Goal: Transaction & Acquisition: Purchase product/service

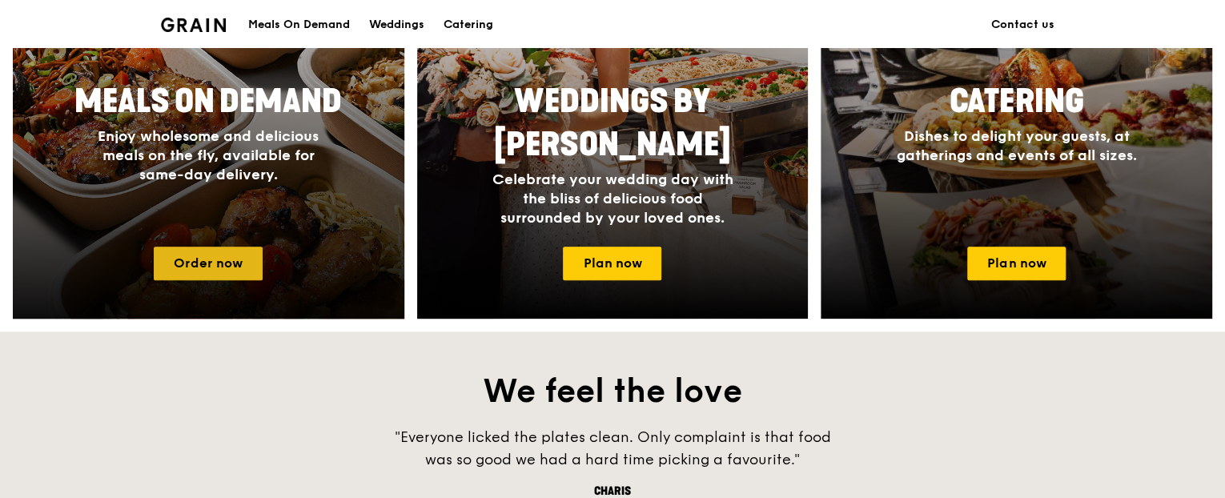
click at [218, 265] on link "Order now" at bounding box center [208, 264] width 109 height 34
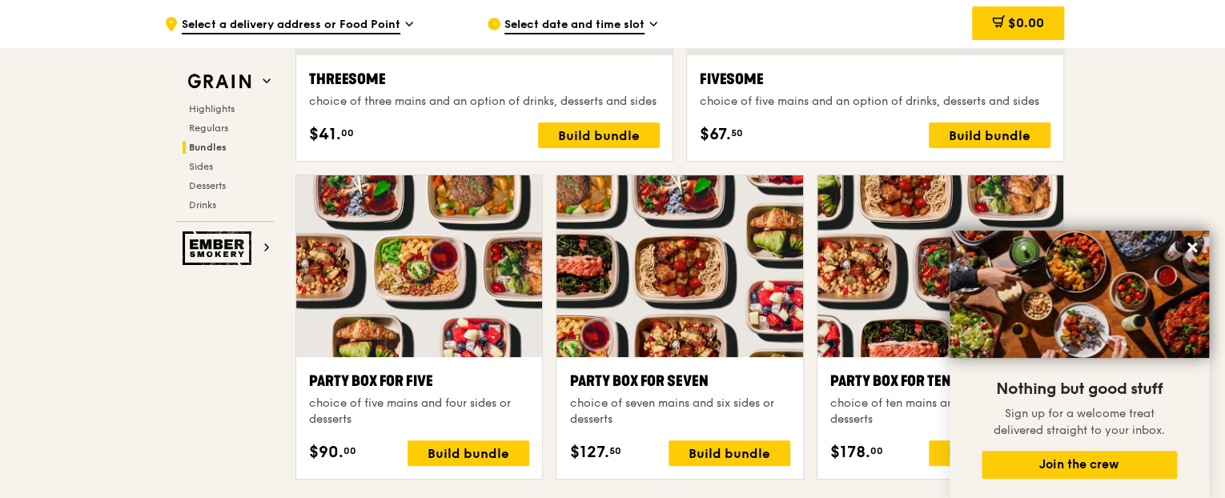
scroll to position [3074, 0]
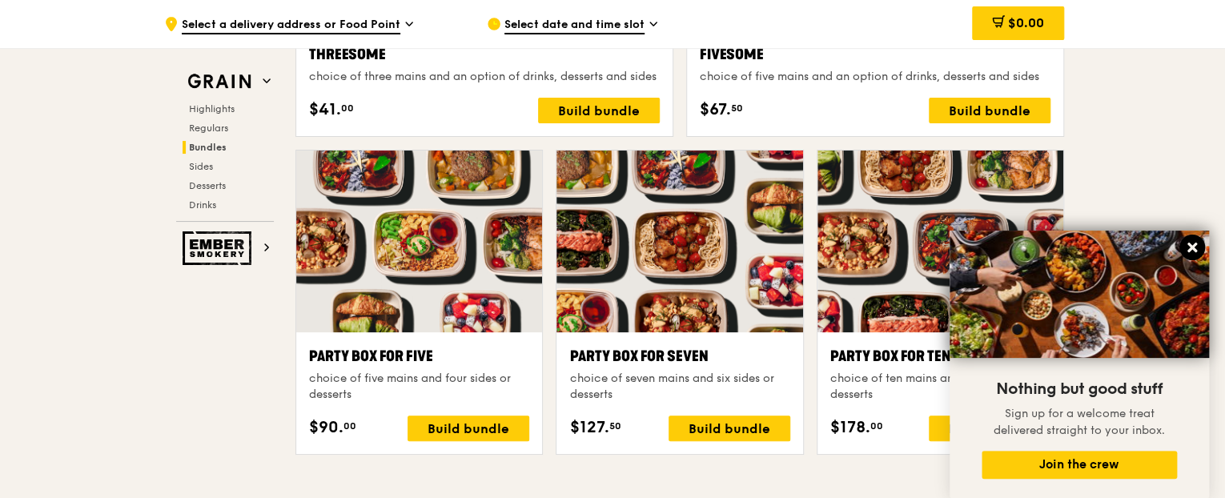
click at [1187, 247] on icon at bounding box center [1192, 247] width 14 height 14
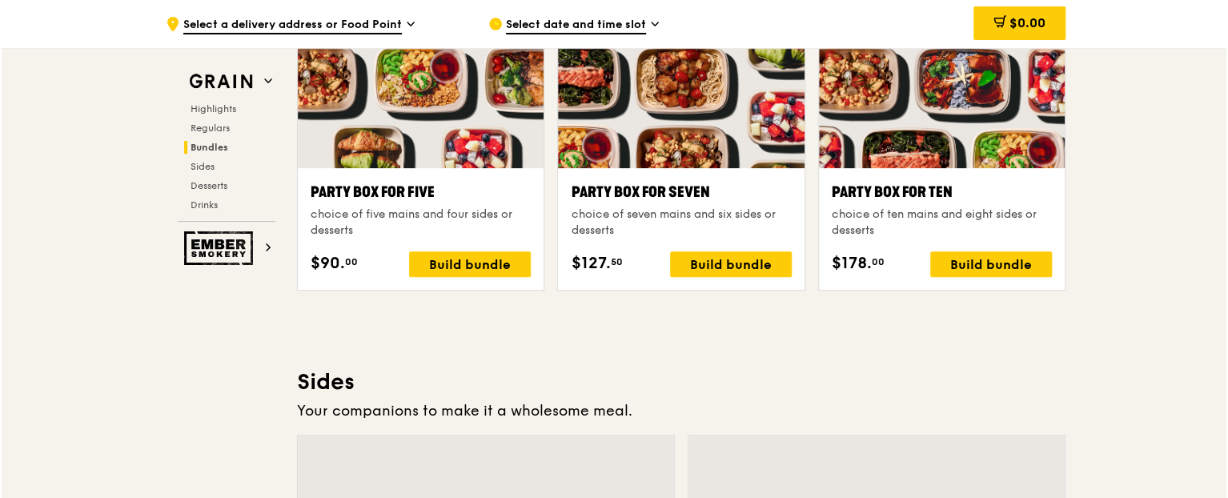
scroll to position [3036, 0]
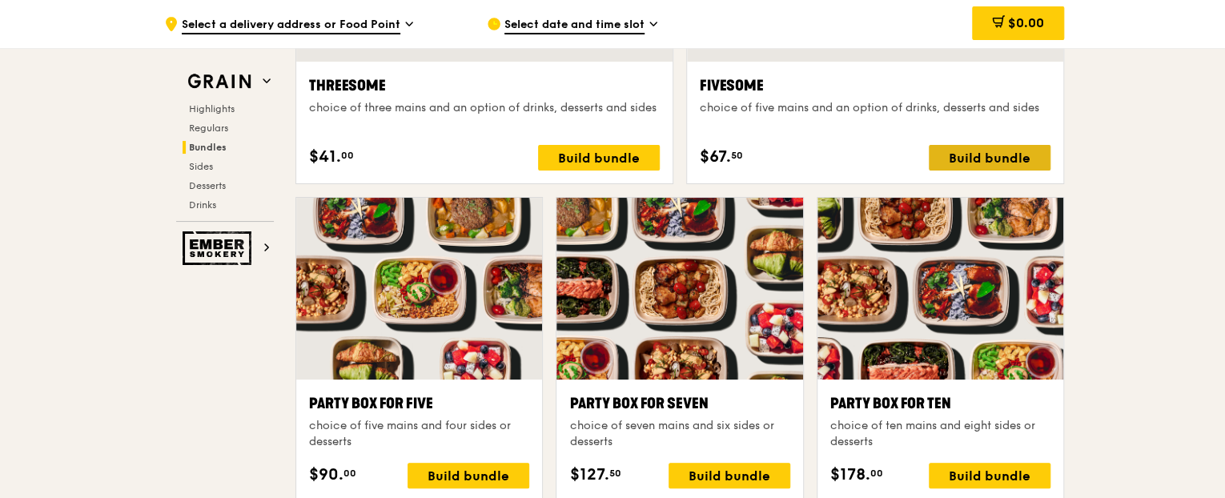
click at [1015, 155] on div "Build bundle" at bounding box center [990, 158] width 122 height 26
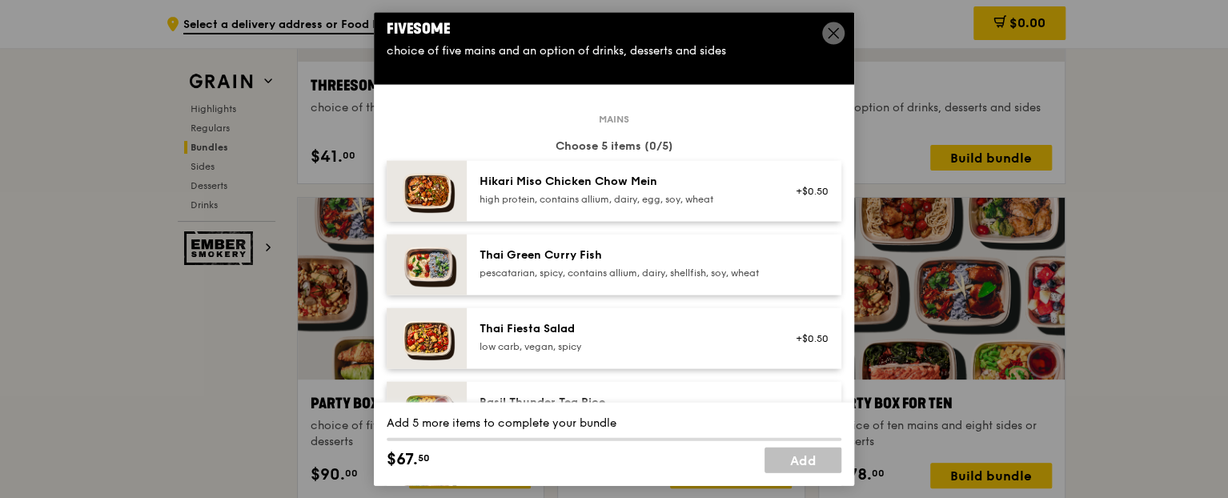
scroll to position [0, 0]
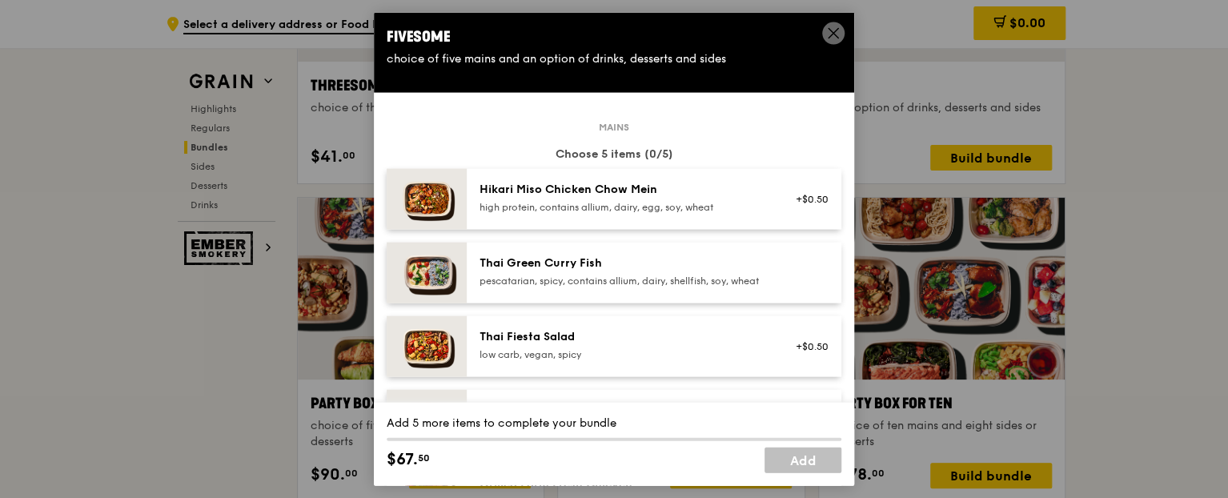
click at [641, 188] on div "Hikari Miso Chicken Chow Mein" at bounding box center [623, 190] width 287 height 16
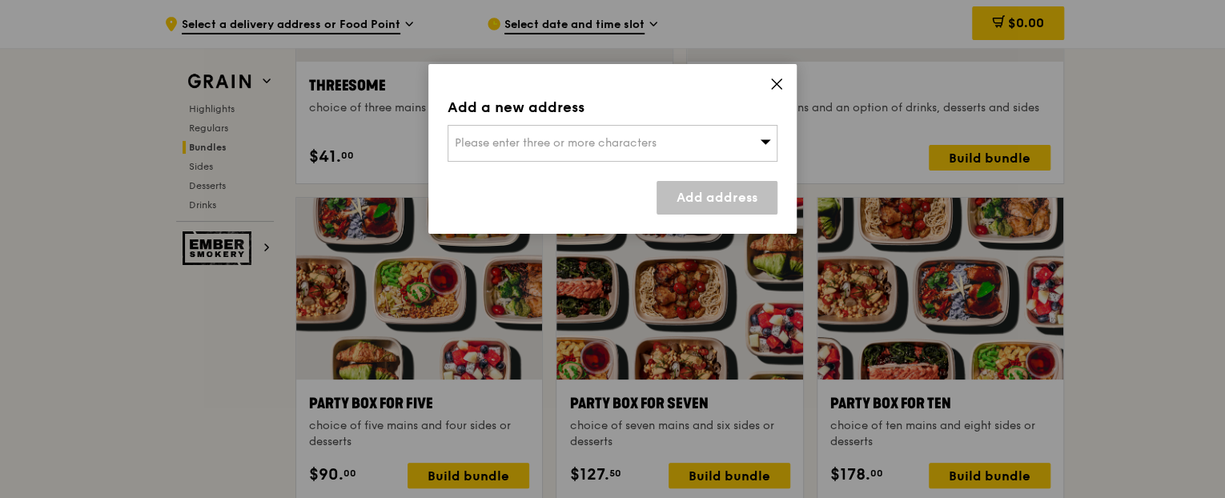
click at [777, 85] on icon at bounding box center [777, 84] width 10 height 10
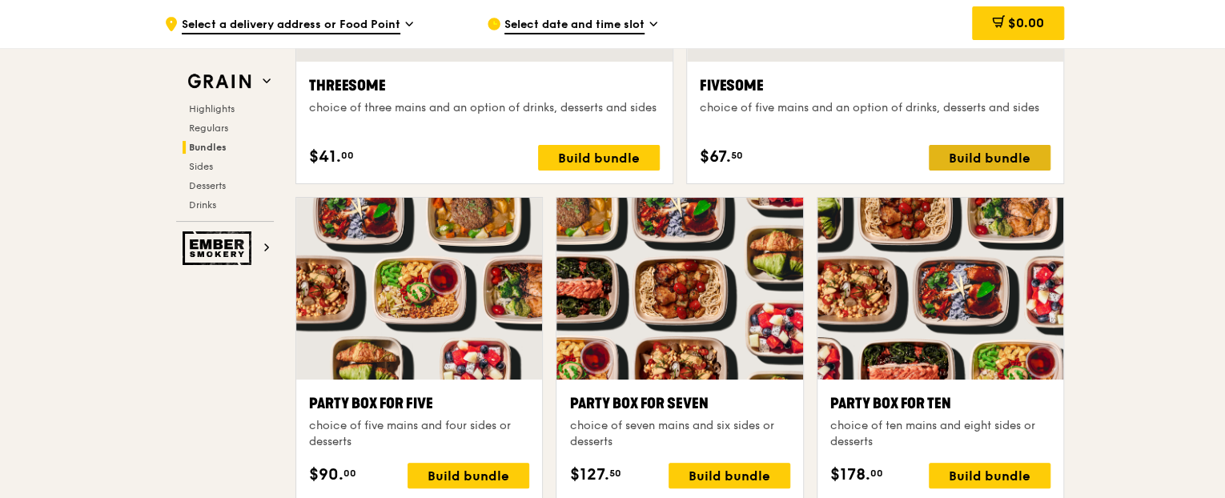
click at [977, 155] on div "Build bundle" at bounding box center [990, 158] width 122 height 26
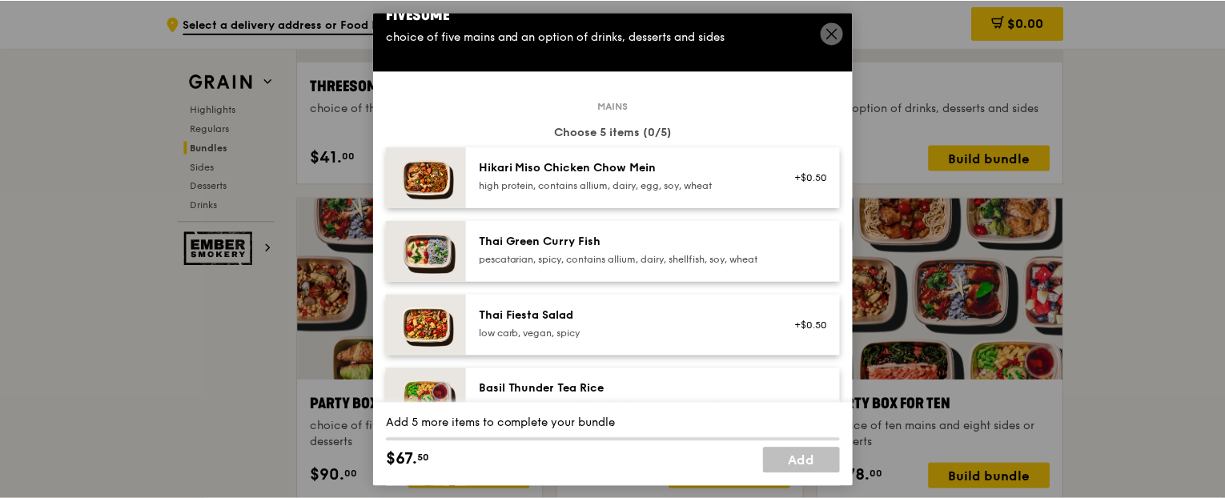
scroll to position [80, 0]
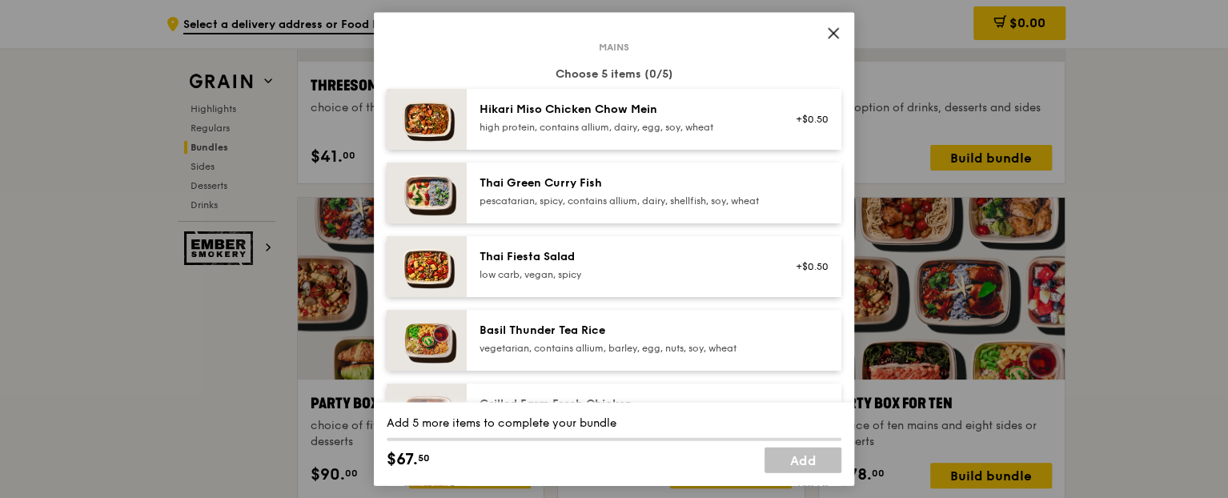
click at [619, 127] on div "high protein, contains allium, dairy, egg, soy, wheat" at bounding box center [623, 127] width 287 height 13
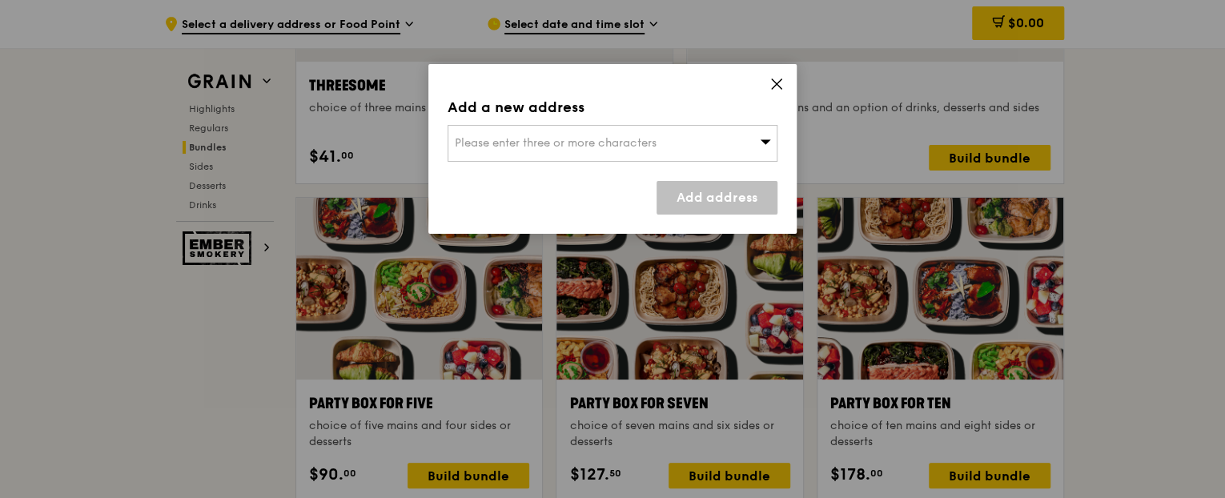
click at [765, 139] on icon at bounding box center [765, 141] width 11 height 12
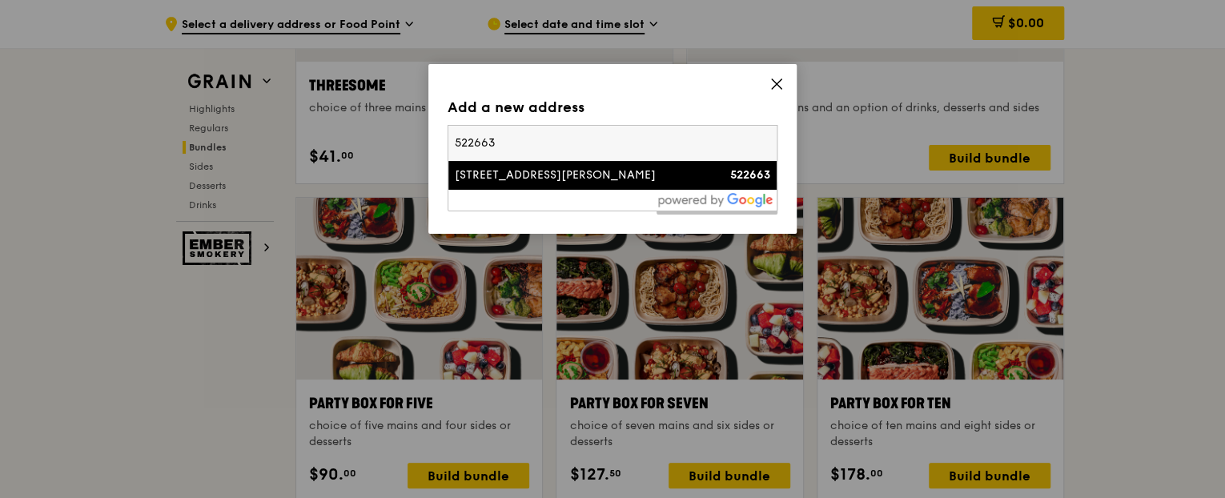
type input "522663"
click at [706, 183] on div "522663" at bounding box center [731, 175] width 79 height 16
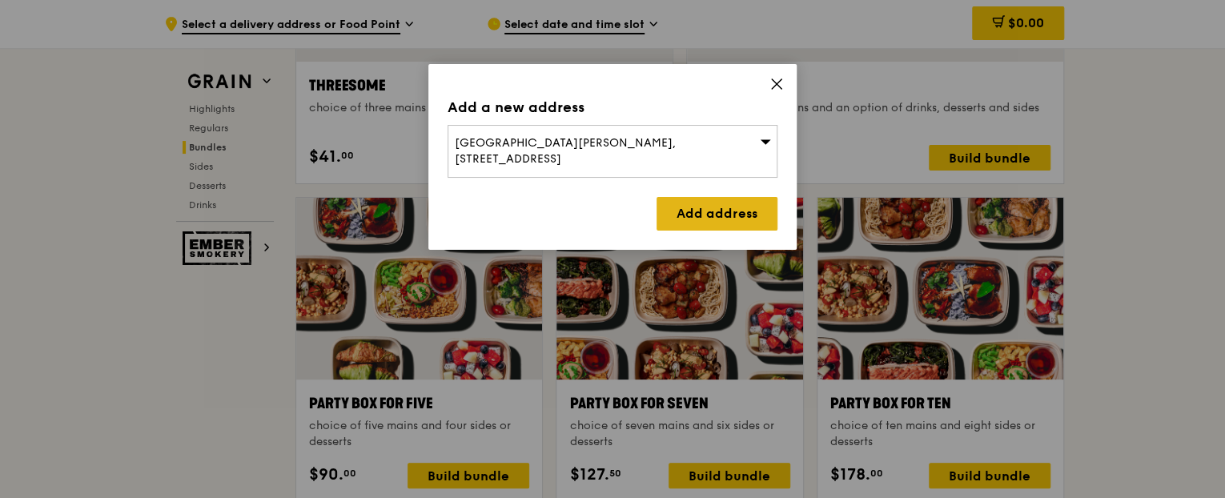
click at [702, 198] on link "Add address" at bounding box center [717, 214] width 121 height 34
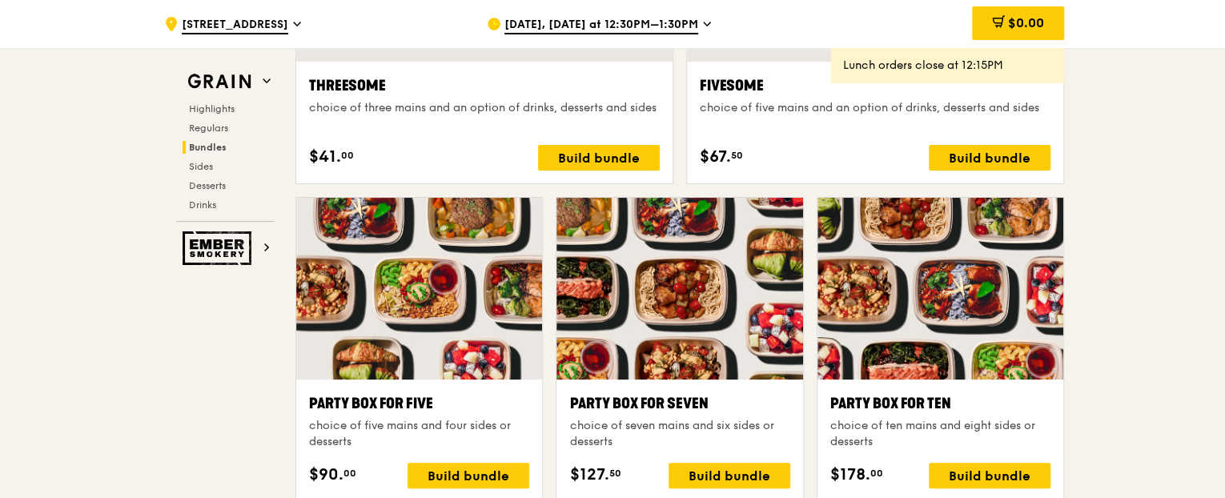
click at [669, 23] on span "[DATE], [DATE] at 12:30PM–1:30PM" at bounding box center [601, 26] width 194 height 18
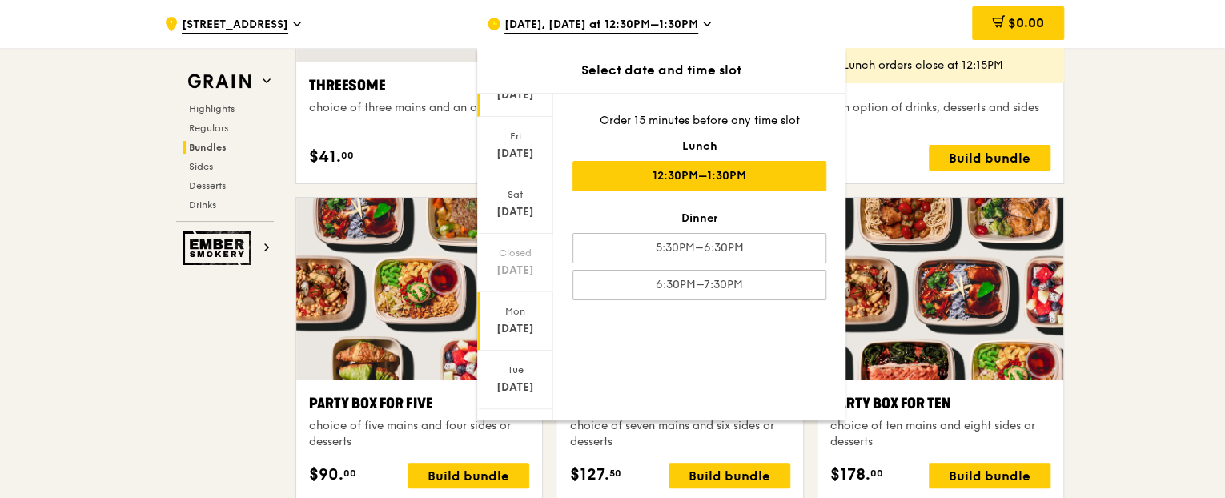
scroll to position [163, 0]
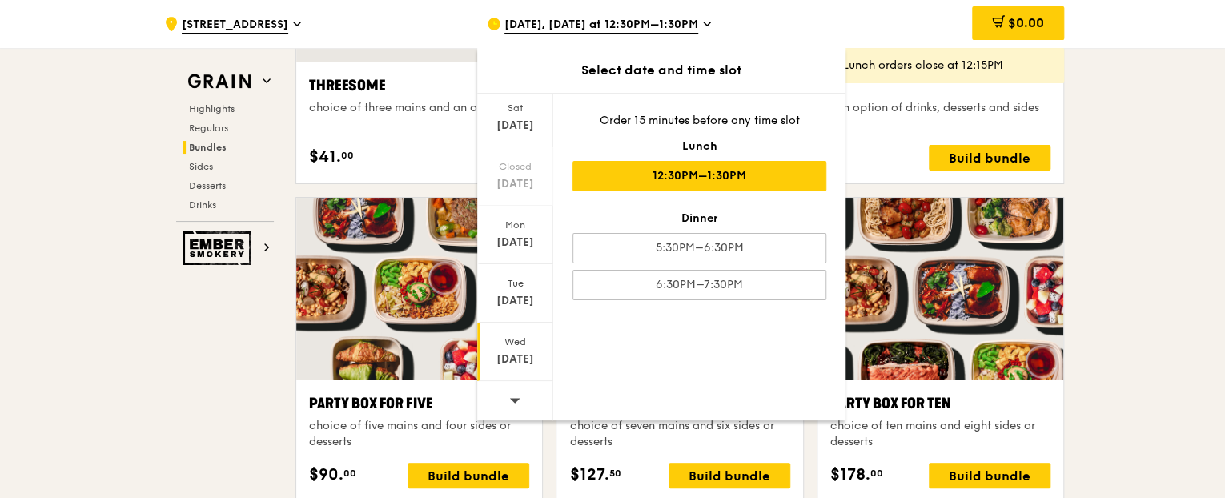
click at [518, 348] on div "[DATE]" at bounding box center [515, 352] width 76 height 58
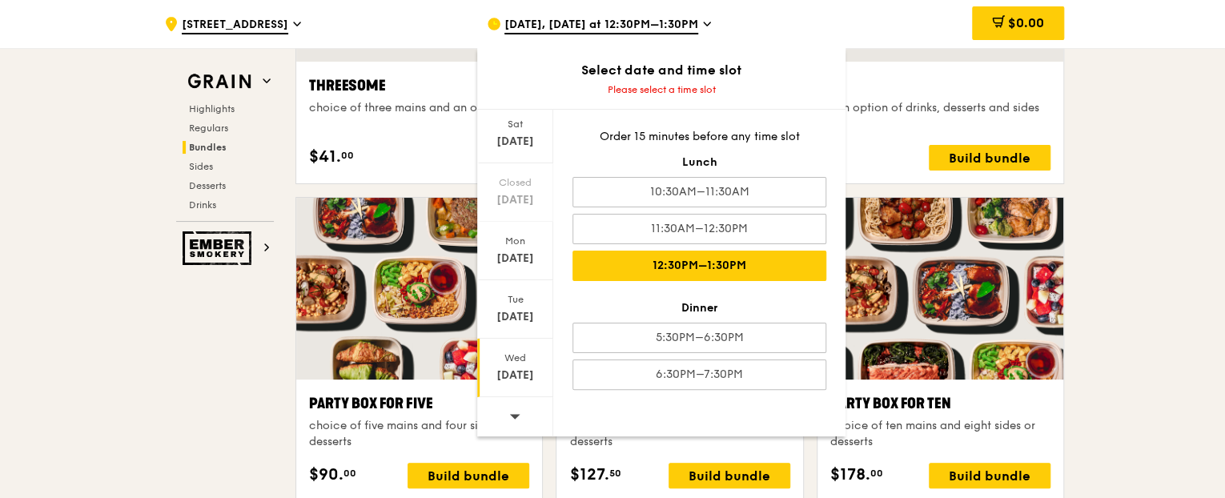
click at [745, 260] on div "12:30PM–1:30PM" at bounding box center [700, 266] width 254 height 30
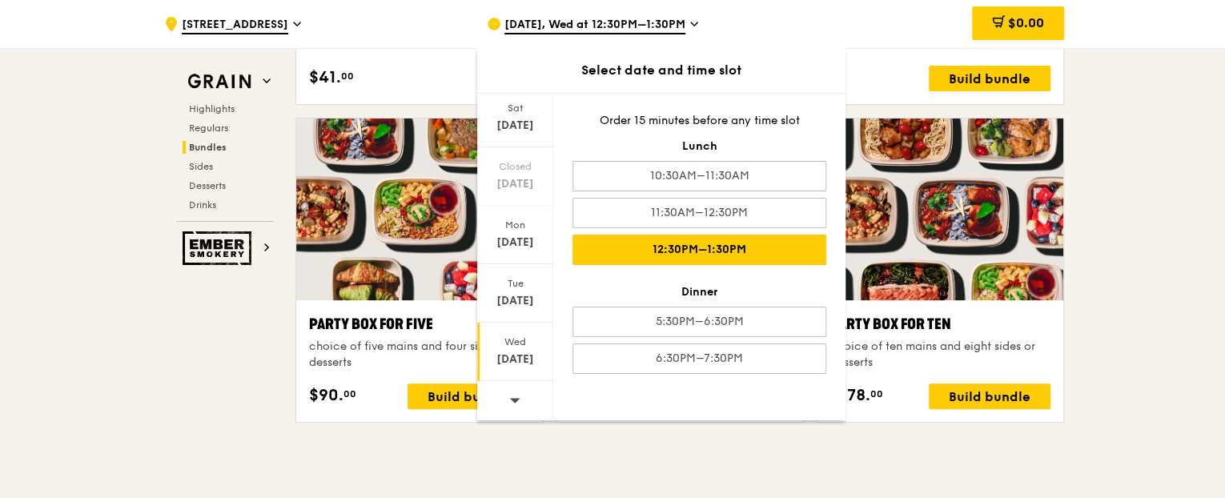
scroll to position [3132, 0]
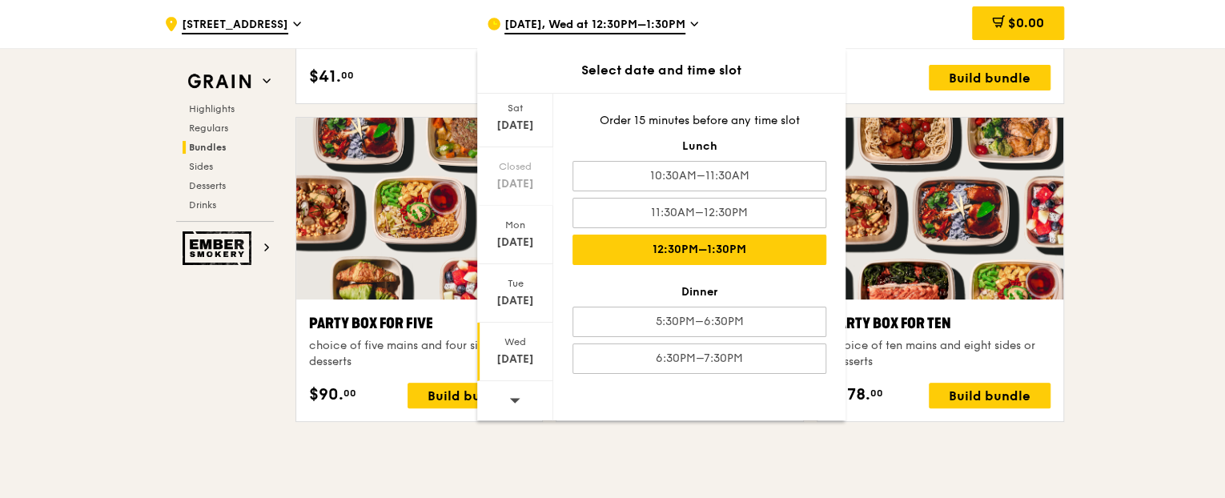
click at [508, 349] on div "[DATE]" at bounding box center [515, 352] width 76 height 58
click at [736, 249] on div "12:30PM–1:30PM" at bounding box center [700, 250] width 254 height 30
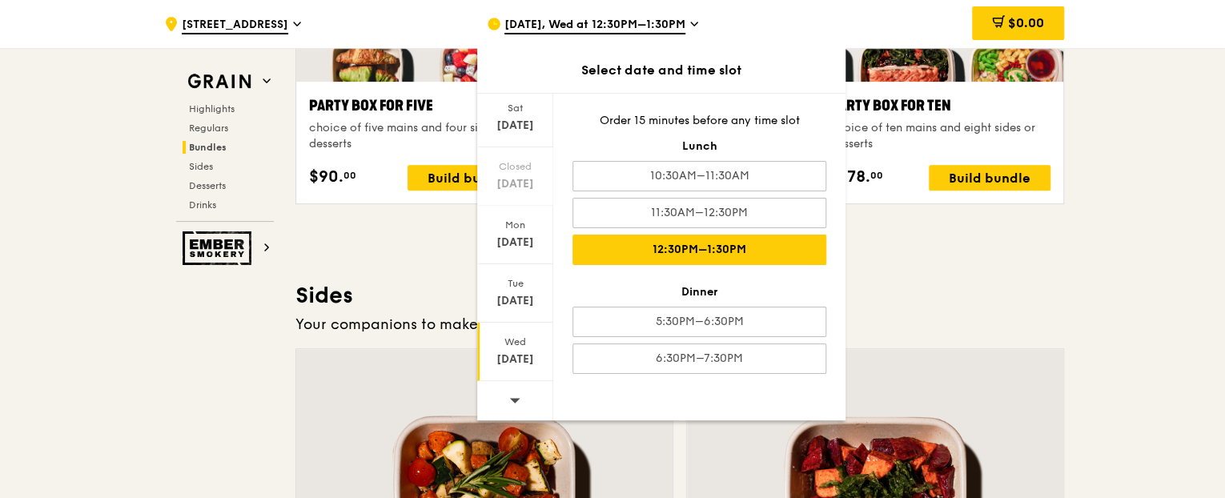
scroll to position [3373, 0]
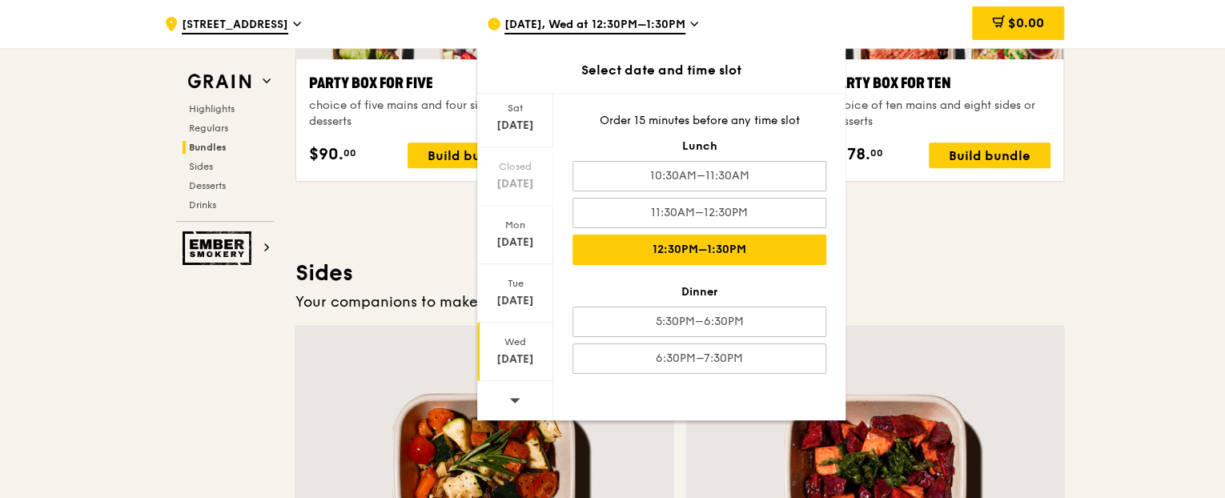
click at [775, 275] on div "Order 15 minutes before any time slot Lunch 10:30AM–11:30AM 11:30AM–12:30PM 12:…" at bounding box center [699, 243] width 292 height 299
click at [989, 242] on div "Highlights Weekly rotating dishes inspired by flavours from around the world. W…" at bounding box center [679, 290] width 769 height 6294
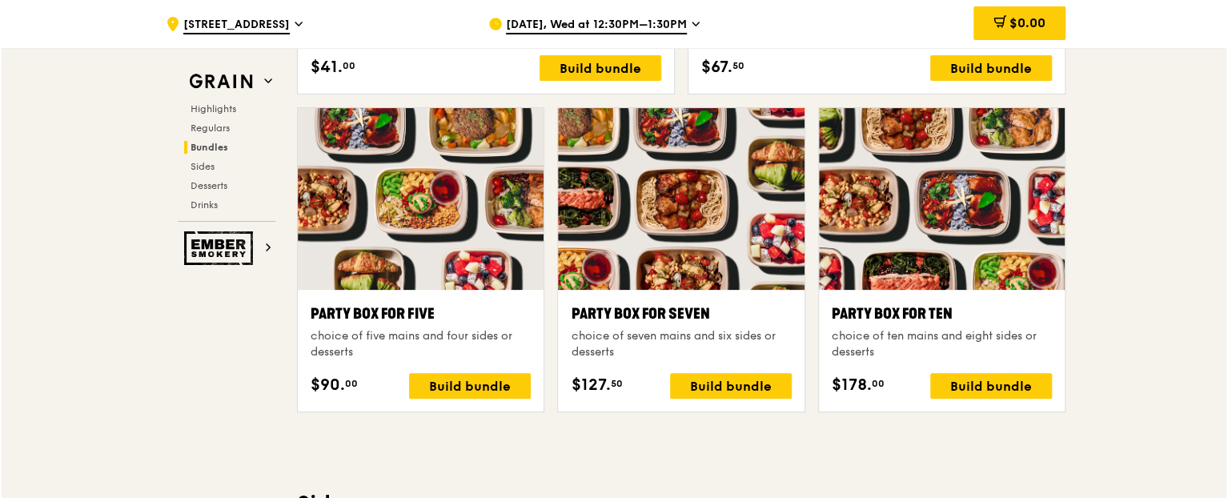
scroll to position [3212, 0]
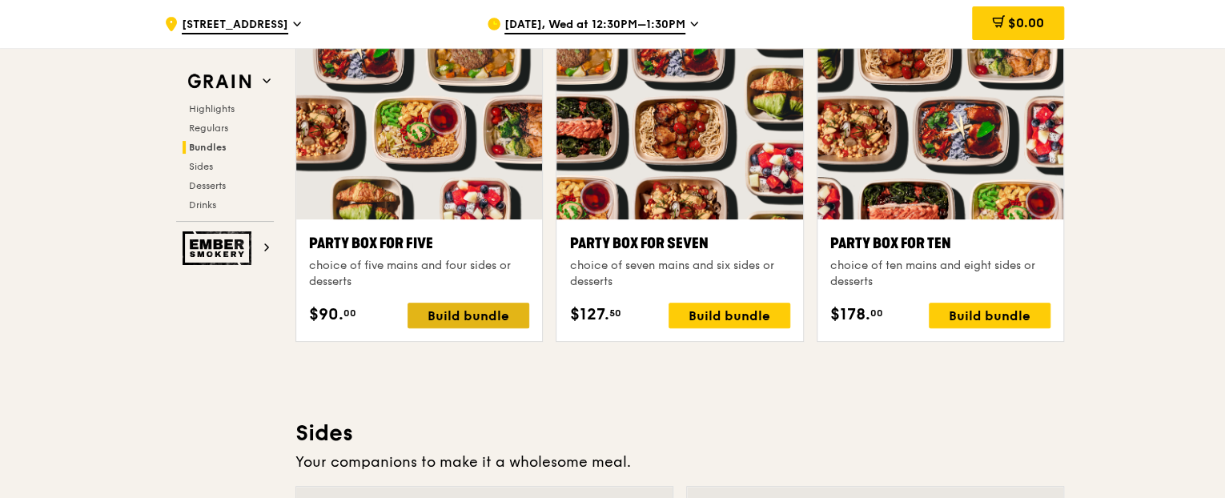
click at [487, 307] on div "Build bundle" at bounding box center [469, 316] width 122 height 26
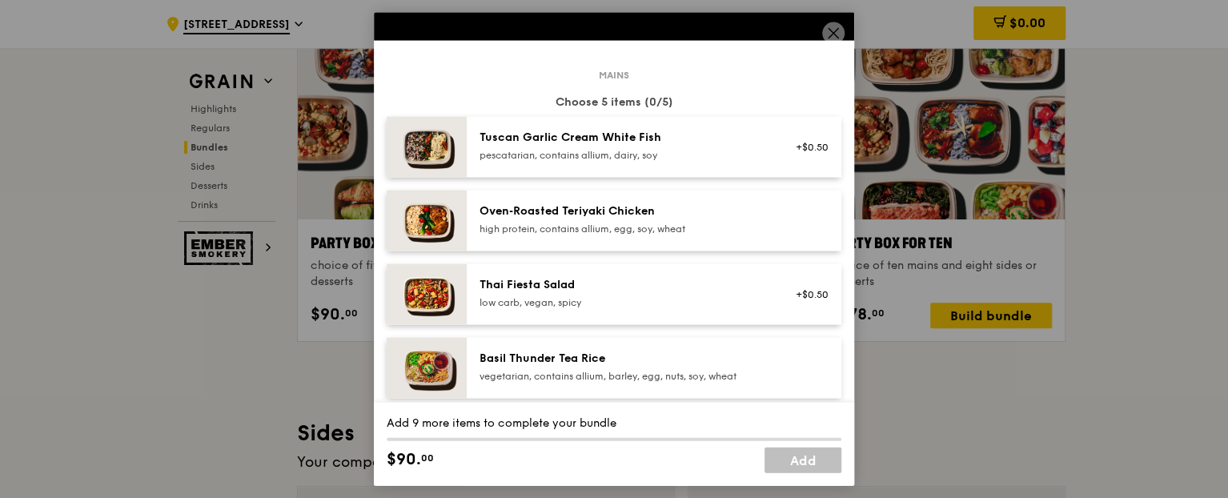
scroll to position [80, 0]
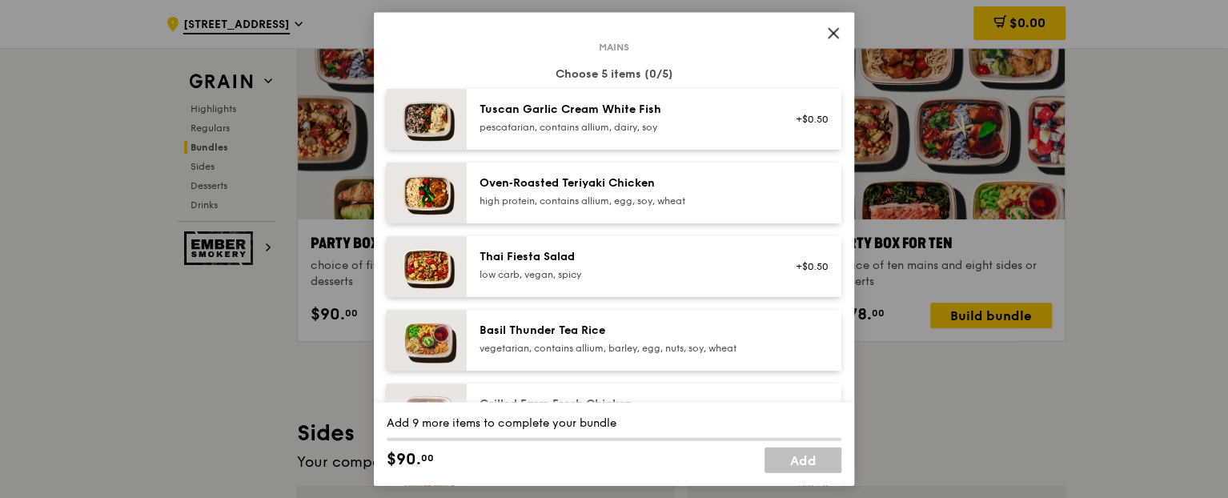
click at [637, 118] on div "Tuscan Garlic Cream White Fish pescatarian, contains allium, dairy, soy" at bounding box center [623, 118] width 287 height 32
click at [621, 195] on div "high protein, contains allium, egg, soy, wheat" at bounding box center [623, 201] width 287 height 13
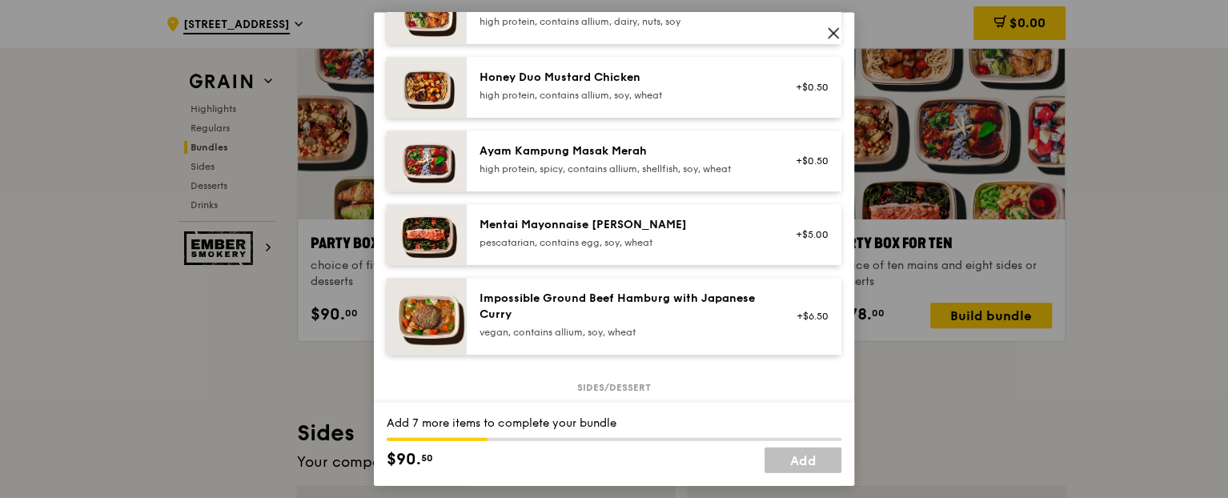
scroll to position [480, 0]
click at [628, 164] on div "high protein, spicy, contains allium, shellfish, soy, wheat" at bounding box center [623, 169] width 287 height 13
click at [618, 234] on div "Mentai Mayonnaise [PERSON_NAME] pescatarian, contains egg, soy, wheat" at bounding box center [623, 233] width 287 height 32
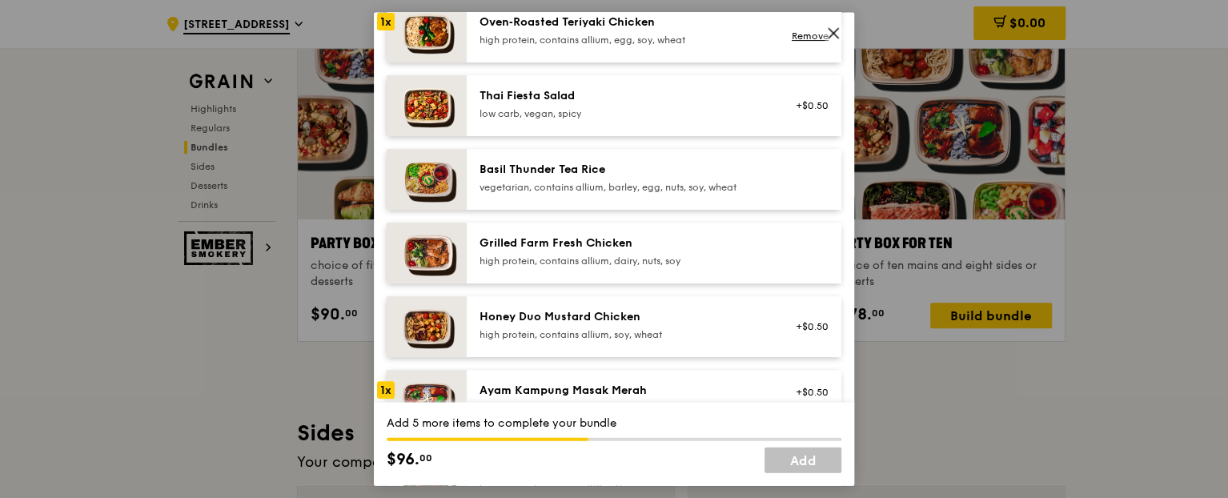
scroll to position [400, 0]
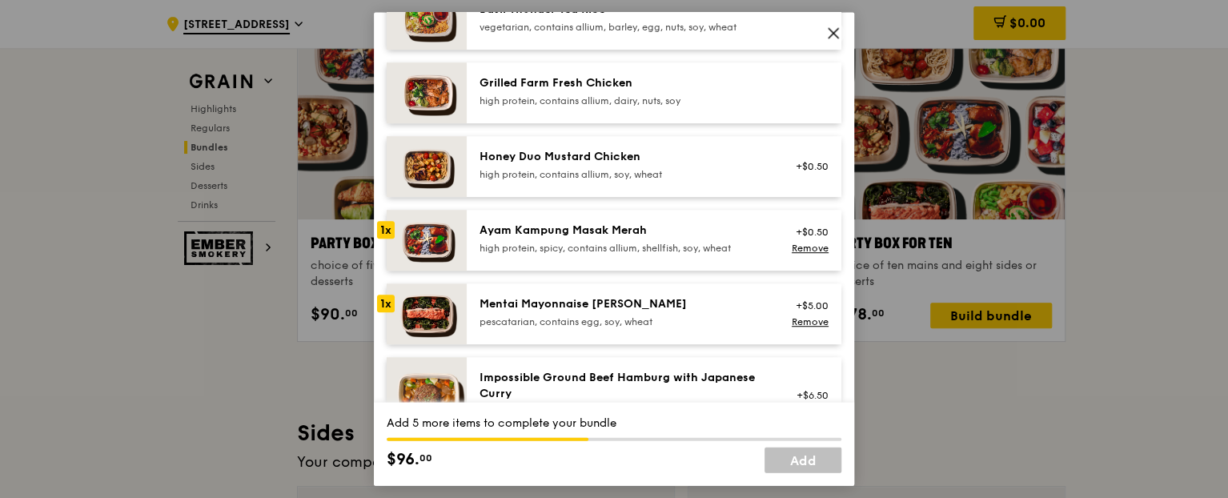
click at [592, 171] on div "high protein, contains allium, soy, wheat" at bounding box center [623, 175] width 287 height 13
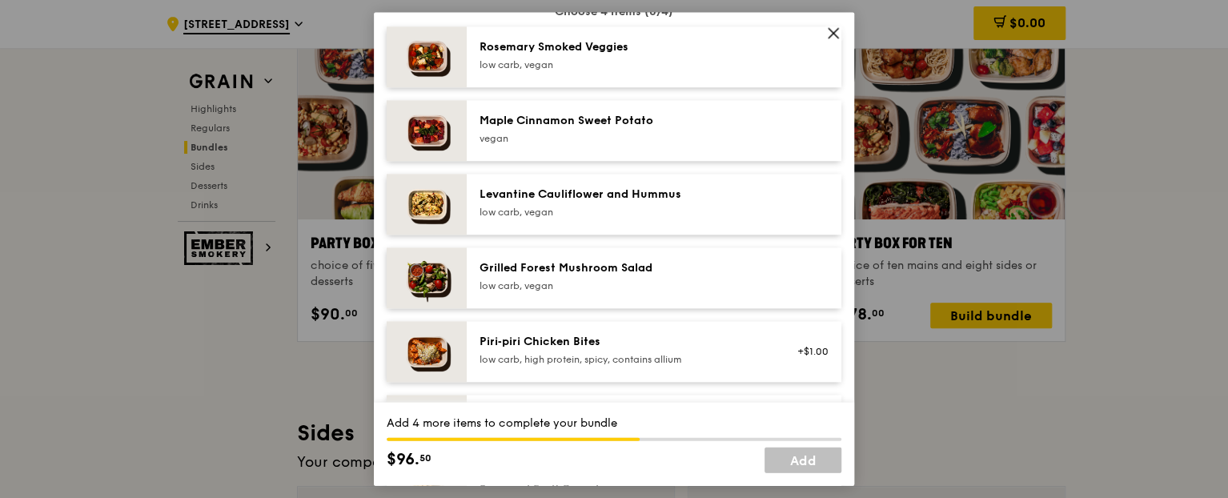
scroll to position [961, 0]
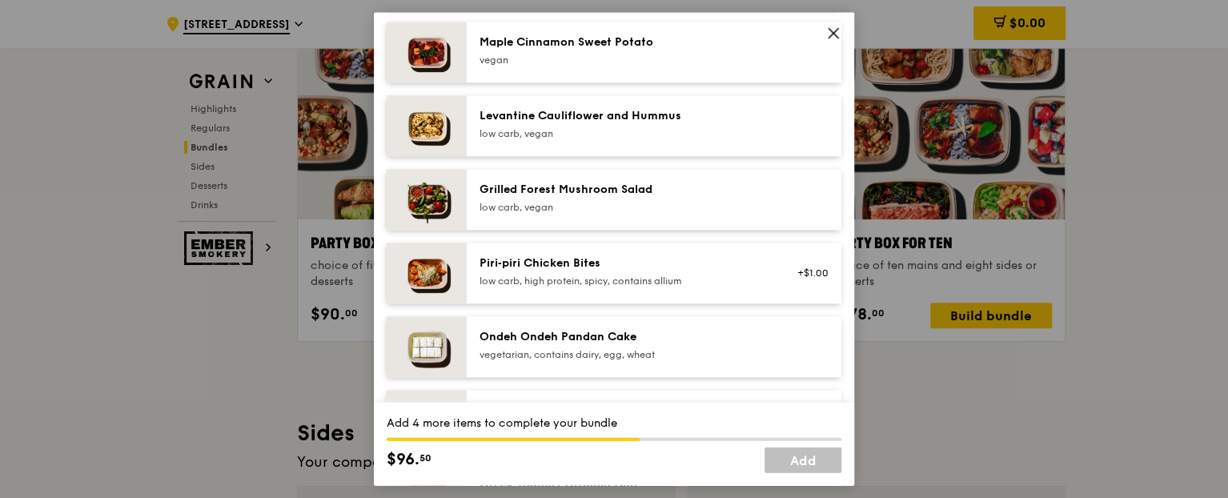
click at [606, 209] on div "low carb, vegan" at bounding box center [623, 208] width 287 height 13
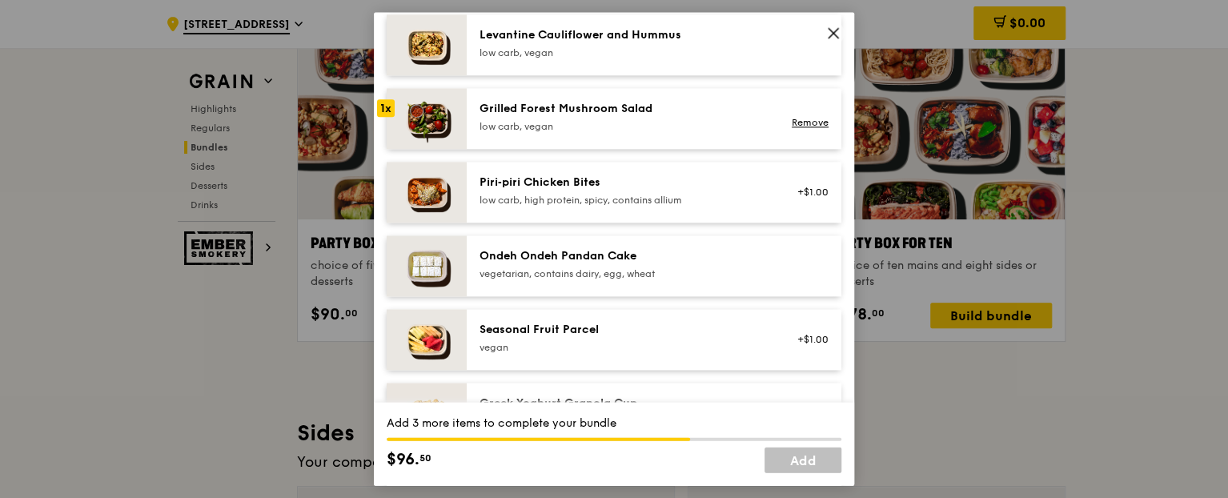
scroll to position [1121, 0]
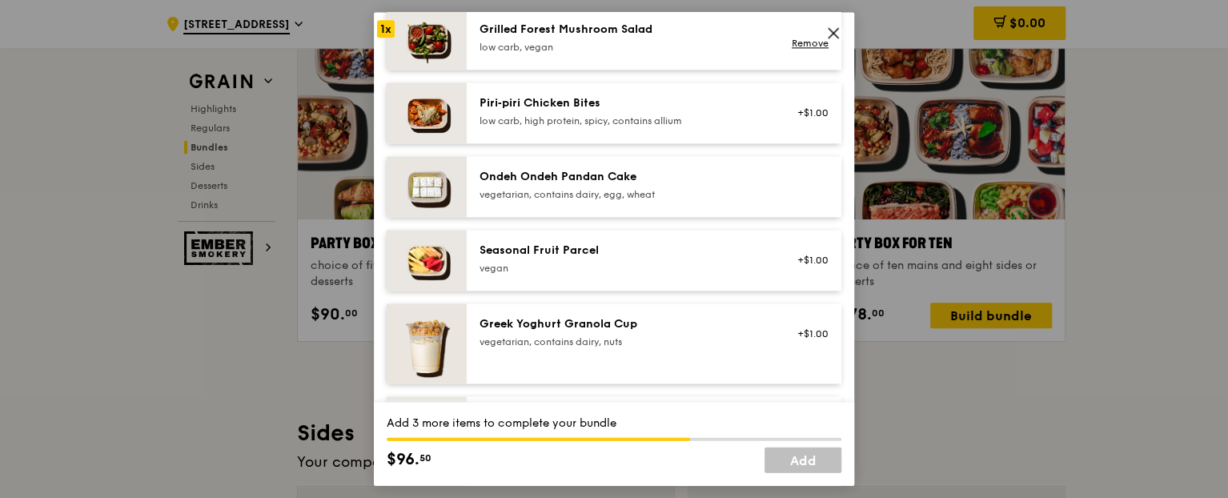
click at [617, 195] on div "vegetarian, contains dairy, egg, wheat" at bounding box center [623, 195] width 287 height 13
click at [641, 112] on div "Piri‑piri Chicken Bites low carb, high protein, spicy, contains allium" at bounding box center [623, 112] width 287 height 32
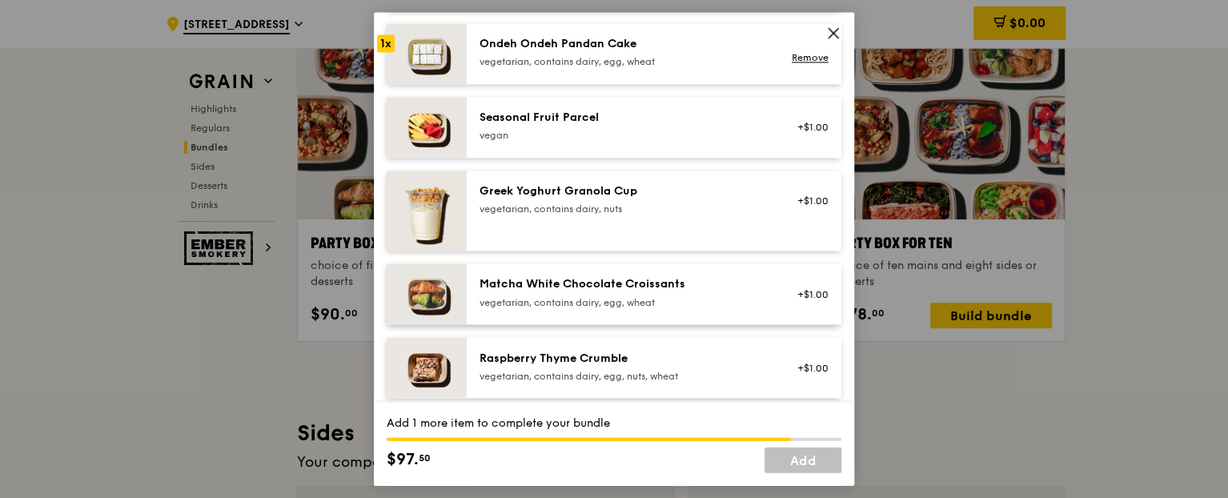
scroll to position [1281, 0]
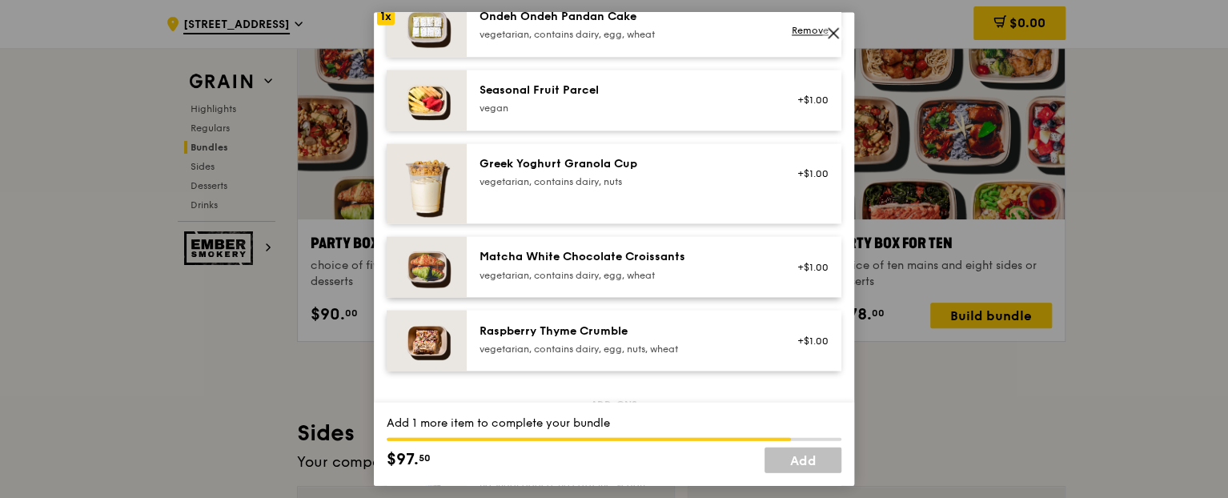
click at [588, 340] on div "Raspberry Thyme Crumble vegetarian, contains dairy, egg, nuts, wheat" at bounding box center [623, 339] width 287 height 32
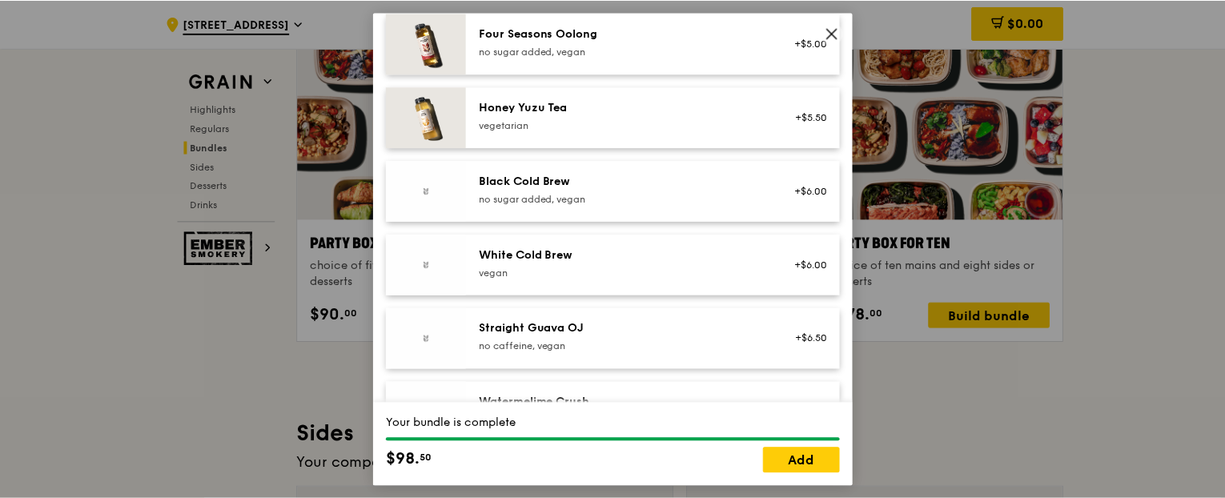
scroll to position [1987, 0]
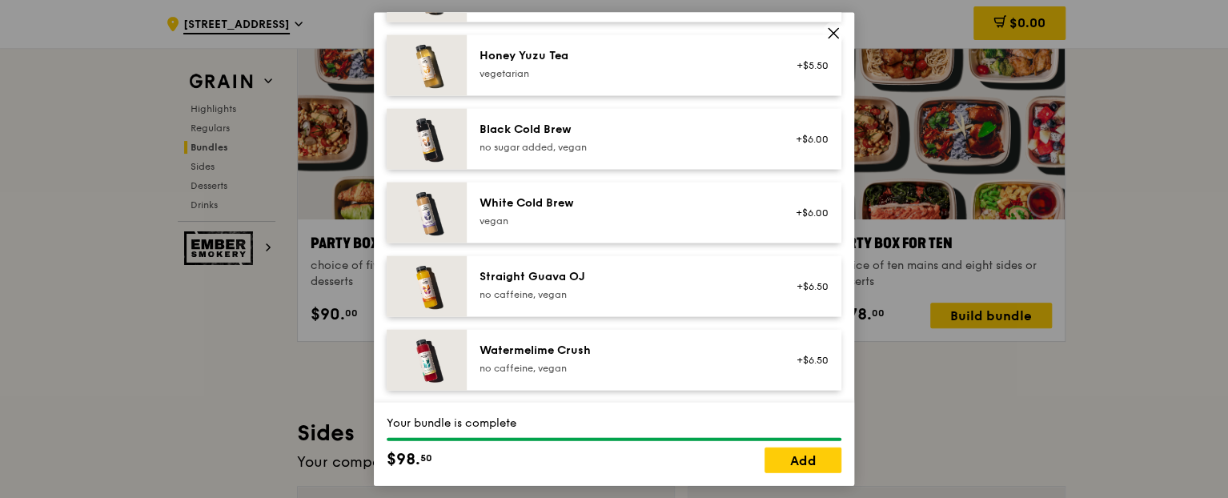
click at [837, 34] on icon at bounding box center [833, 33] width 14 height 14
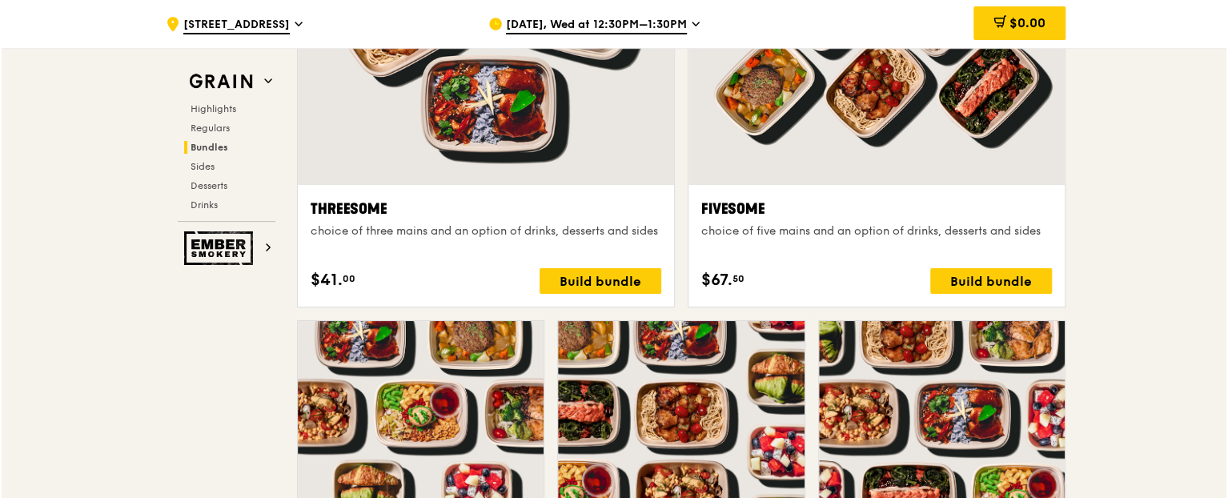
scroll to position [2972, 0]
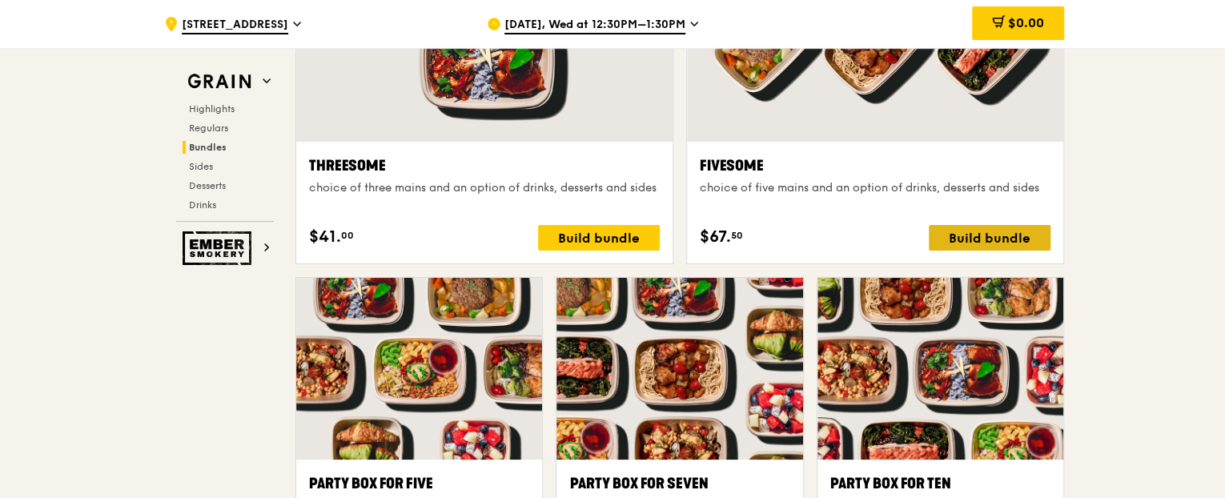
click at [1005, 235] on div "Build bundle" at bounding box center [990, 238] width 122 height 26
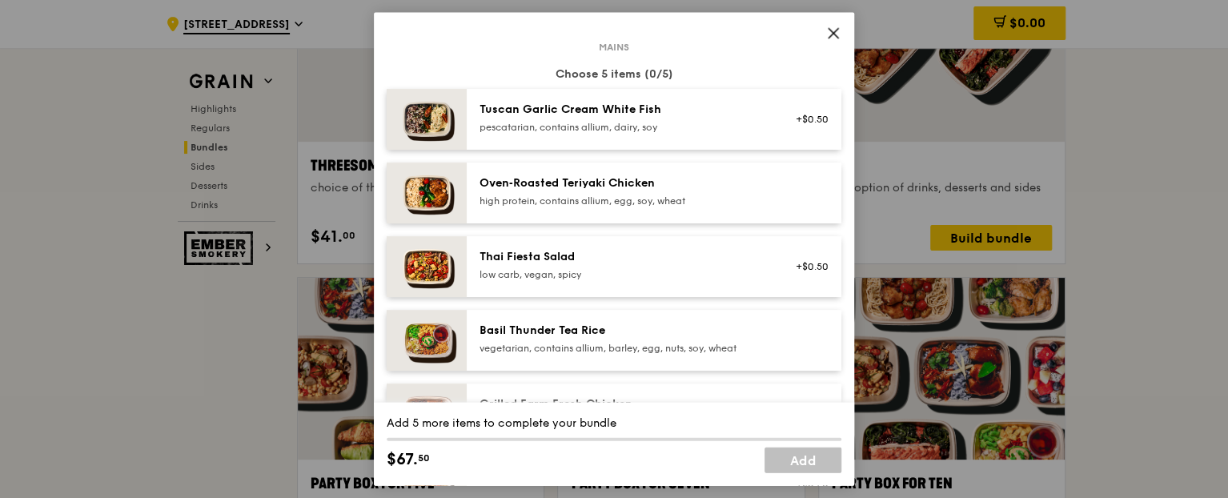
scroll to position [0, 0]
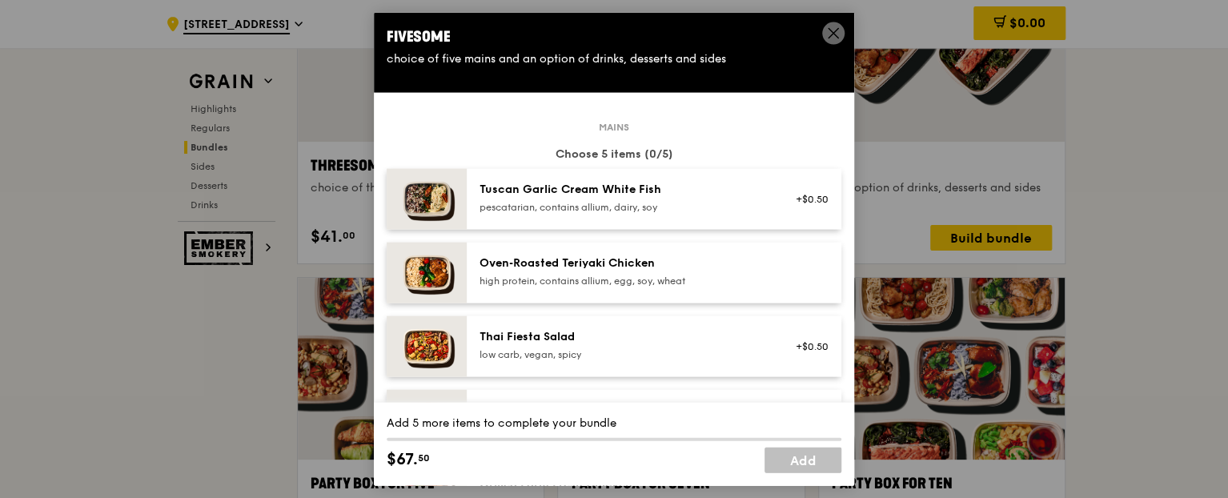
click at [566, 201] on div "pescatarian, contains allium, dairy, soy" at bounding box center [623, 207] width 287 height 13
click at [585, 267] on div "Oven‑Roasted Teriyaki Chicken" at bounding box center [623, 263] width 287 height 16
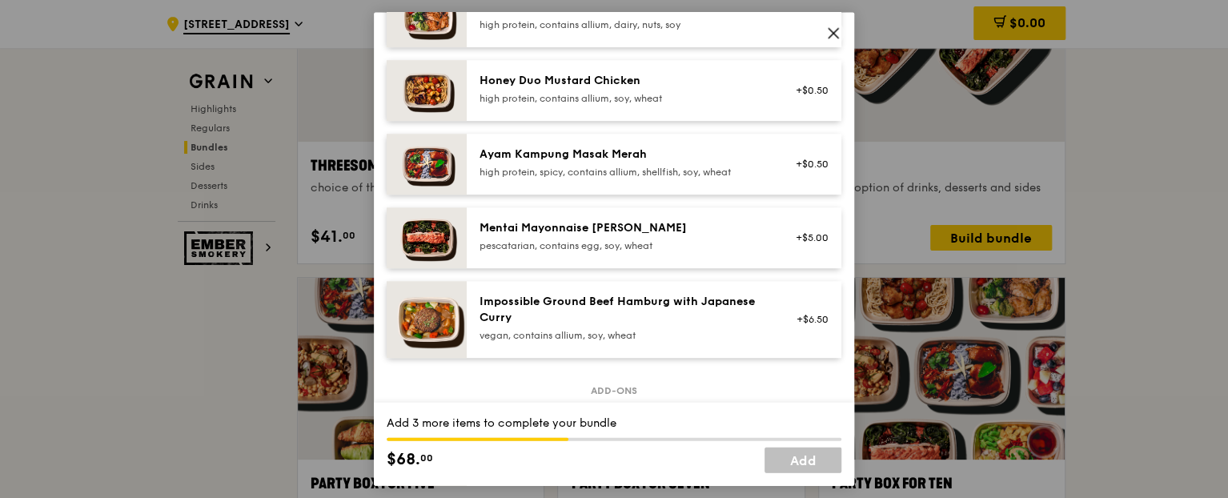
scroll to position [480, 0]
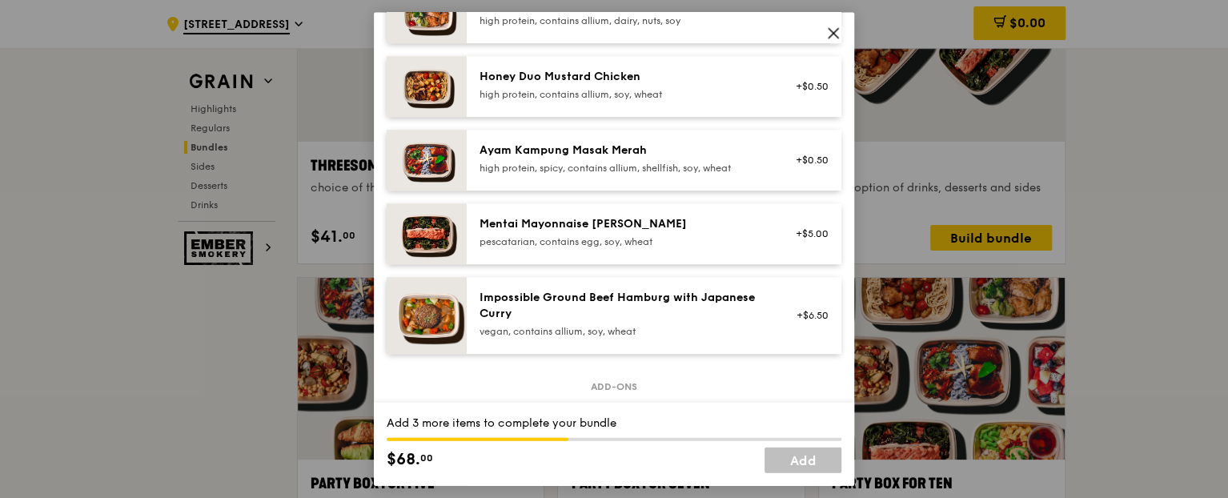
click at [616, 176] on div "Ayam Kampung Masak Merah high protein, spicy, contains allium, shellfish, soy, …" at bounding box center [623, 160] width 307 height 35
click at [610, 222] on div "Mentai Mayonnaise [PERSON_NAME]" at bounding box center [623, 225] width 287 height 16
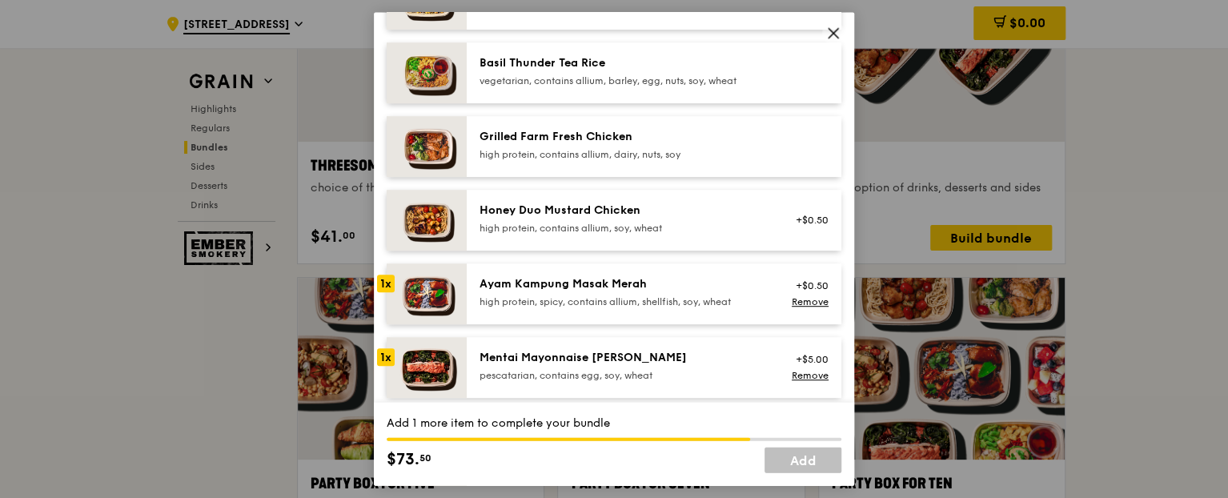
scroll to position [320, 0]
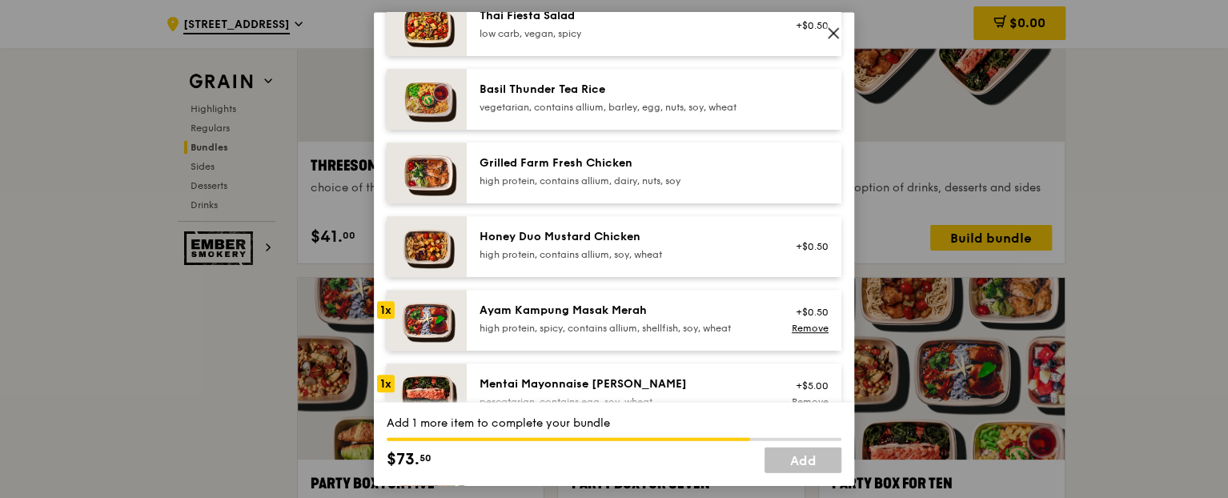
click at [594, 179] on div "high protein, contains allium, dairy, nuts, soy" at bounding box center [623, 181] width 287 height 13
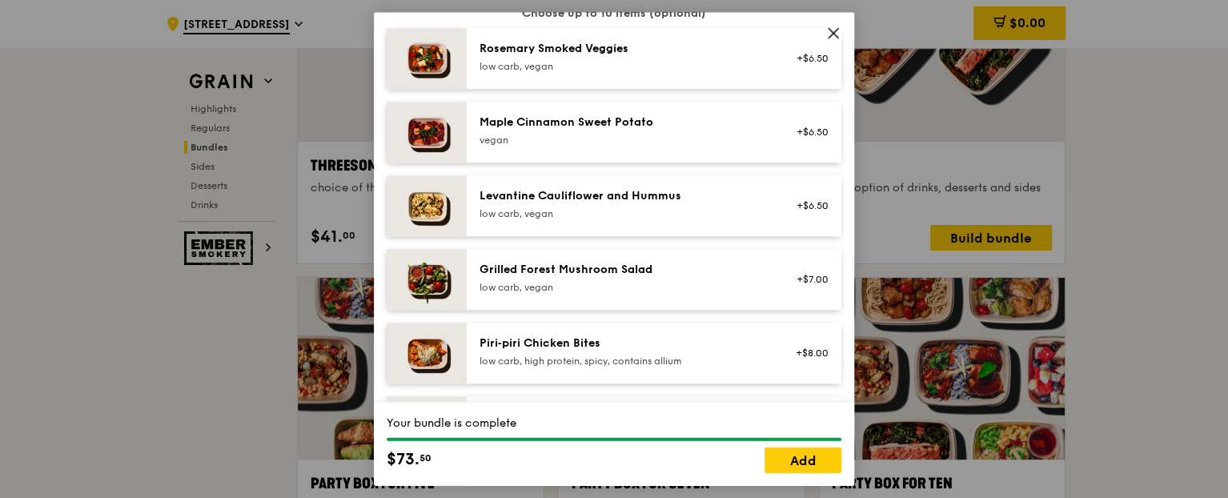
scroll to position [961, 0]
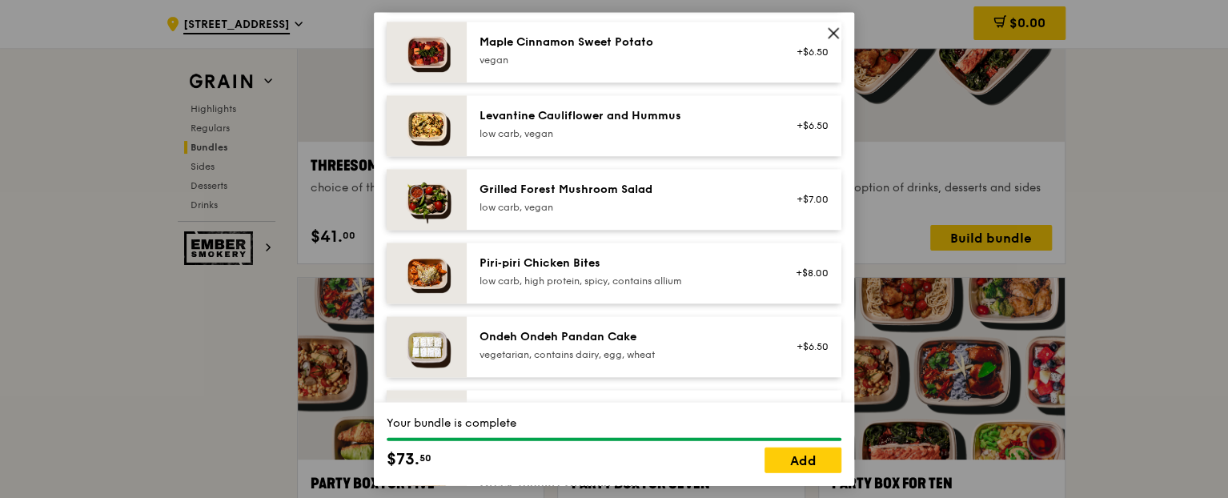
click at [625, 268] on div "Piri‑piri Chicken Bites" at bounding box center [623, 264] width 287 height 16
click at [653, 193] on div "Grilled Forest Mushroom Salad" at bounding box center [623, 191] width 287 height 16
click at [753, 264] on div "Piri‑piri Chicken Bites" at bounding box center [623, 264] width 287 height 16
click at [662, 270] on div "Piri‑piri Chicken Bites" at bounding box center [623, 264] width 287 height 16
click at [798, 279] on link "Remove" at bounding box center [810, 281] width 37 height 11
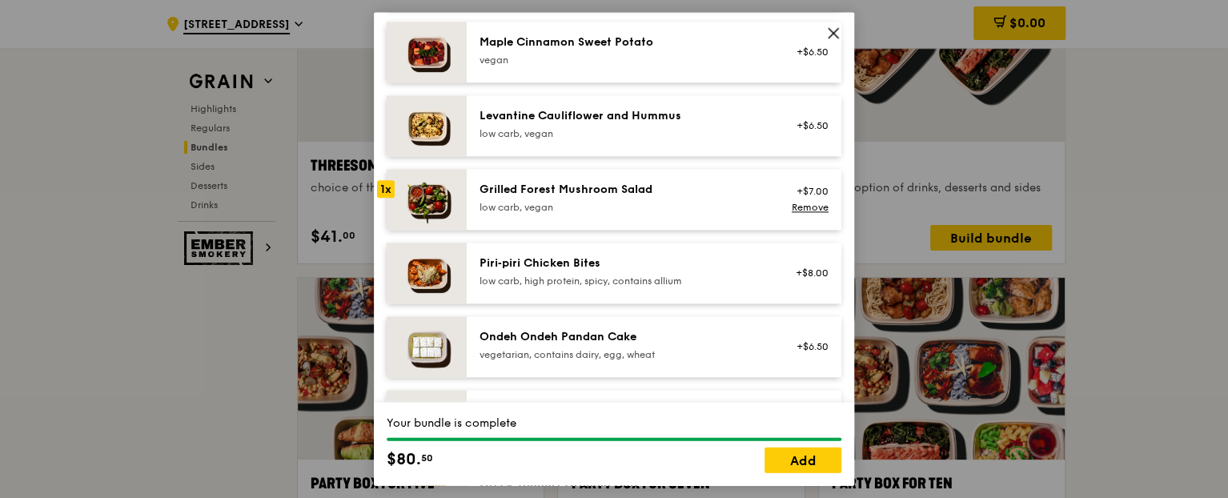
click at [731, 213] on div "low carb, vegan" at bounding box center [623, 208] width 287 height 13
click at [809, 207] on link "Remove" at bounding box center [810, 208] width 37 height 11
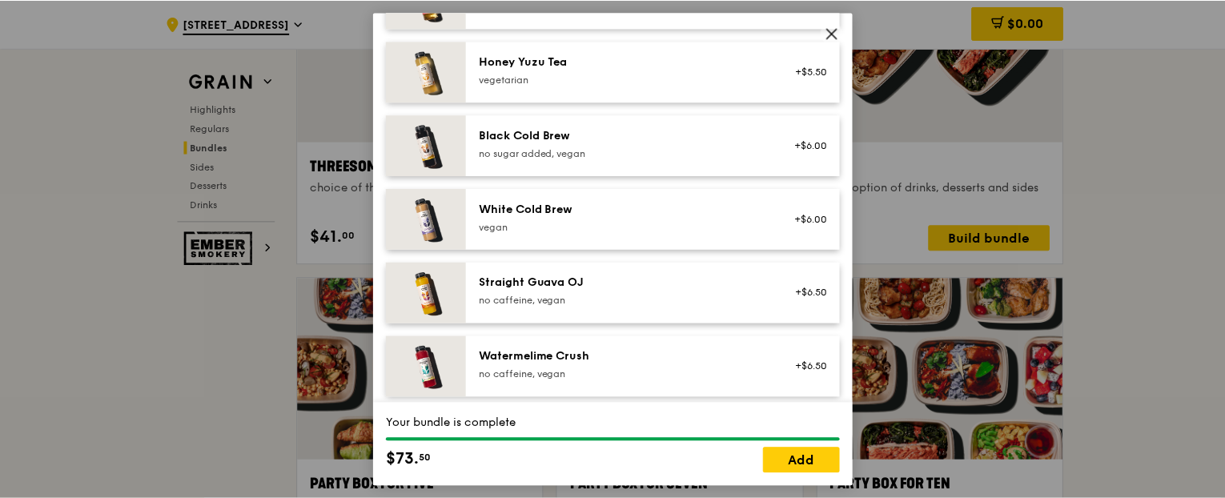
scroll to position [1987, 0]
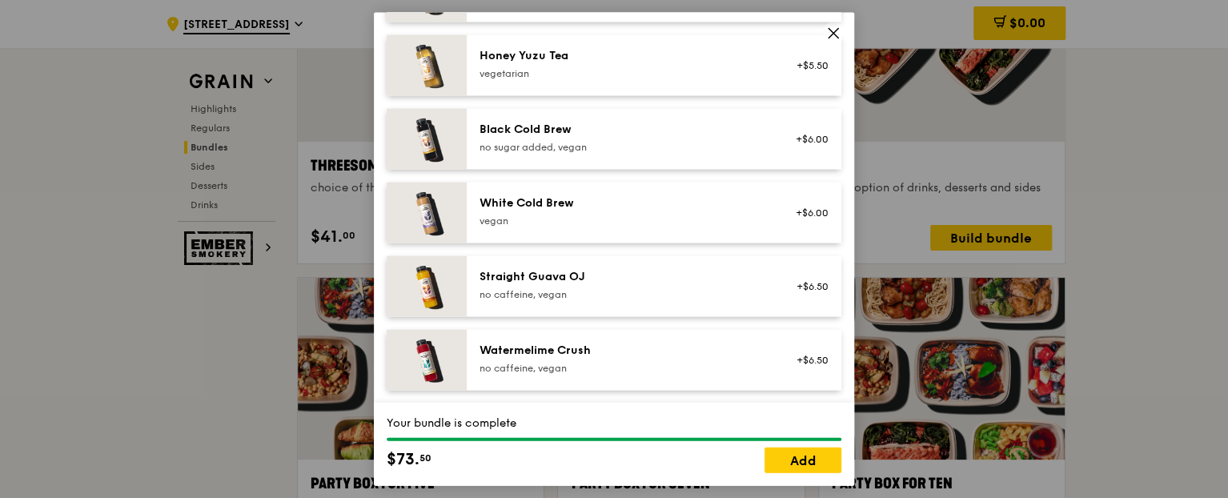
click at [839, 33] on icon at bounding box center [833, 33] width 14 height 14
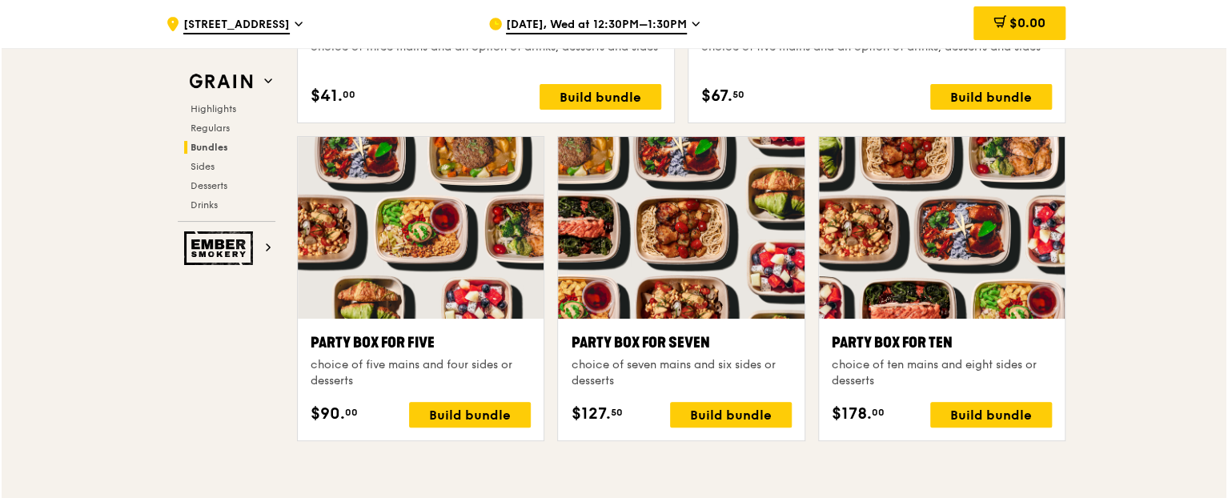
scroll to position [3212, 0]
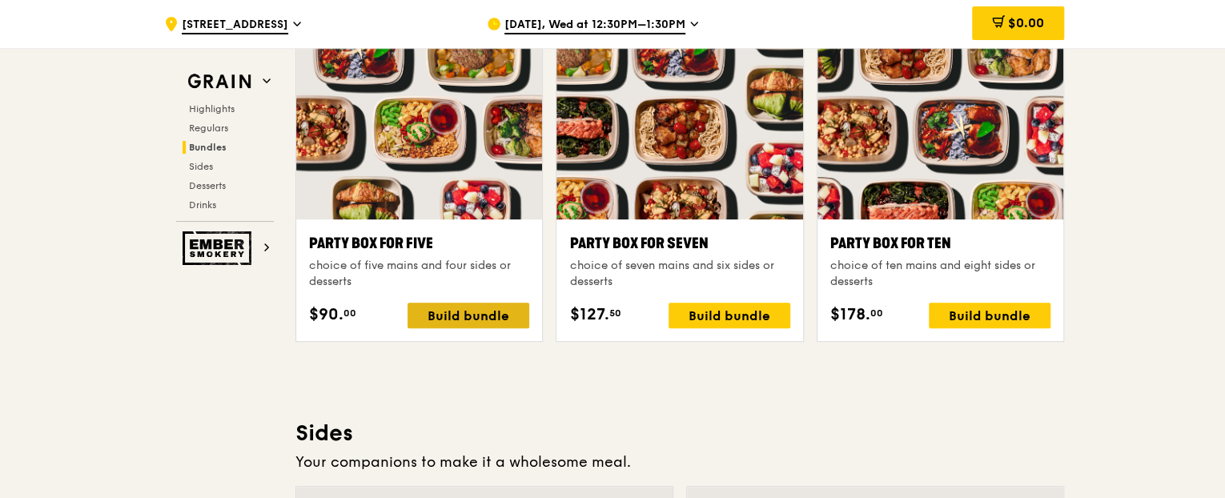
click at [465, 307] on div "Build bundle" at bounding box center [469, 316] width 122 height 26
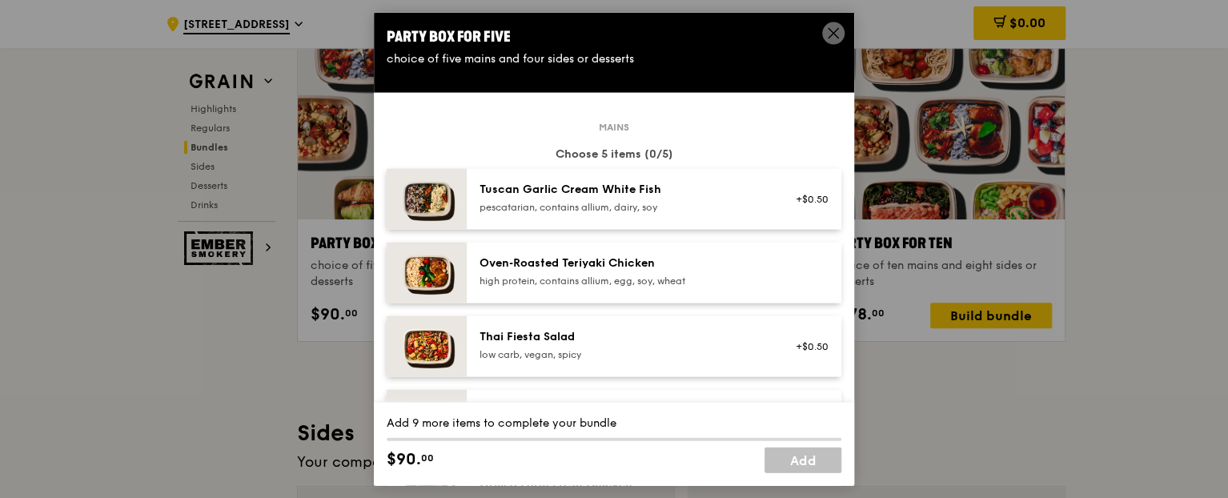
click at [596, 199] on div "Tuscan Garlic Cream White Fish pescatarian, contains allium, dairy, soy" at bounding box center [623, 198] width 287 height 32
click at [586, 289] on div "Oven‑Roasted Teriyaki Chicken high protein, contains allium, egg, soy, wheat" at bounding box center [623, 272] width 307 height 35
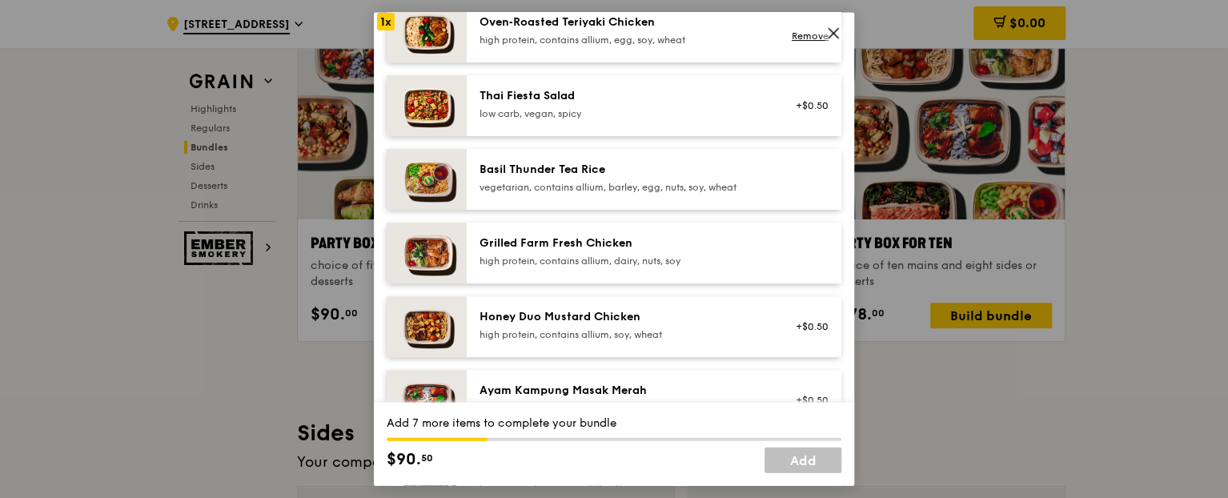
scroll to position [320, 0]
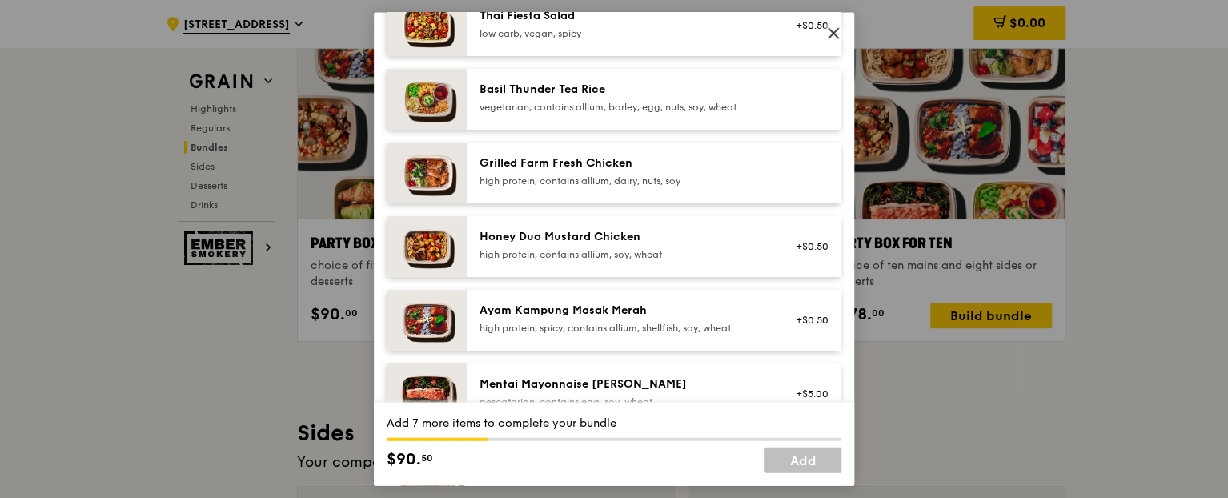
click at [605, 179] on div "high protein, contains allium, dairy, nuts, soy" at bounding box center [623, 181] width 287 height 13
click at [600, 299] on div "Ayam Kampung Masak Merah high protein, spicy, contains allium, shellfish, soy, …" at bounding box center [654, 321] width 375 height 61
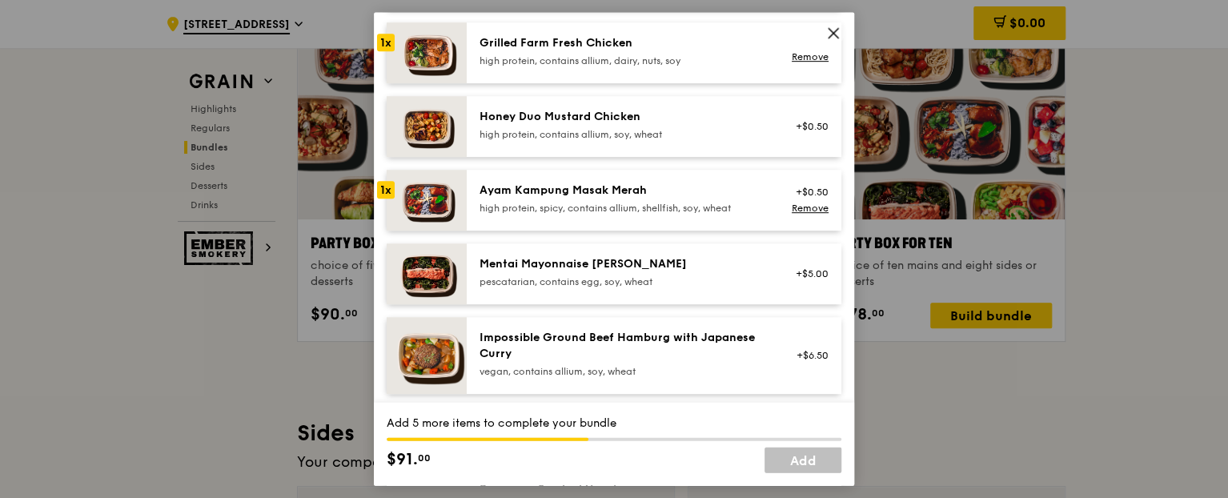
scroll to position [480, 0]
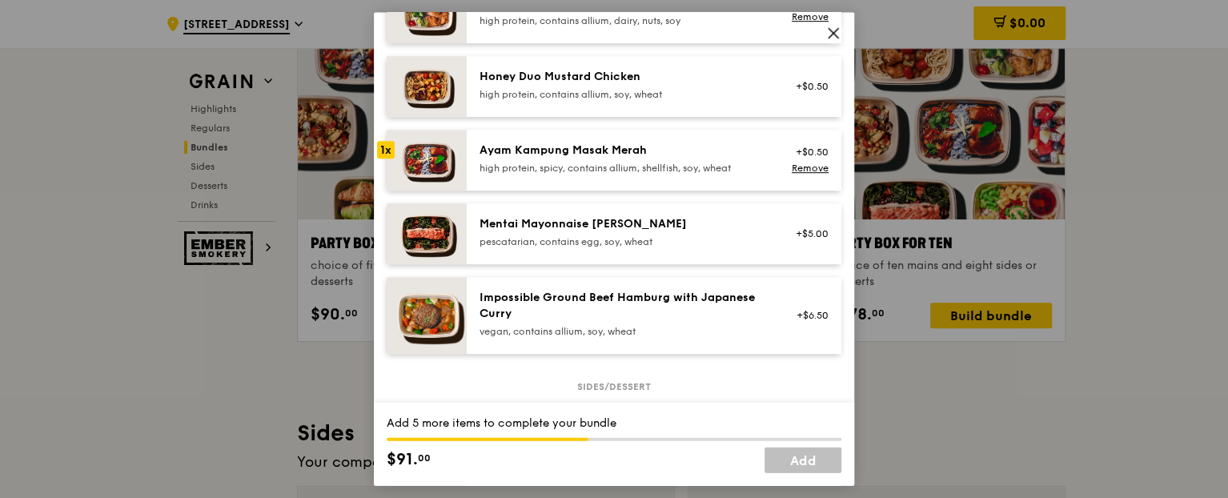
click at [573, 235] on div "Mentai Mayonnaise [PERSON_NAME] pescatarian, contains egg, soy, wheat" at bounding box center [623, 233] width 287 height 32
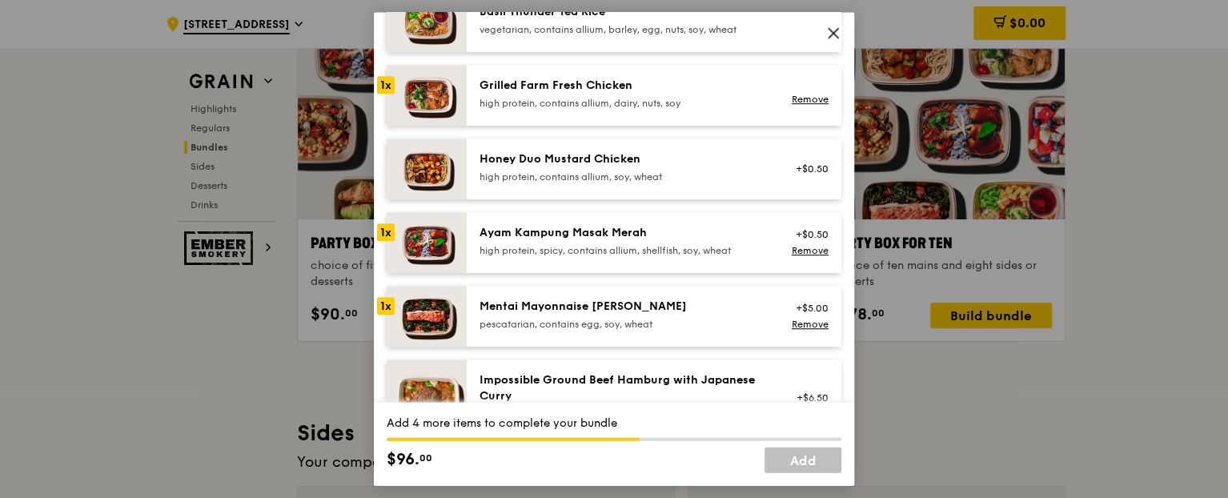
scroll to position [400, 0]
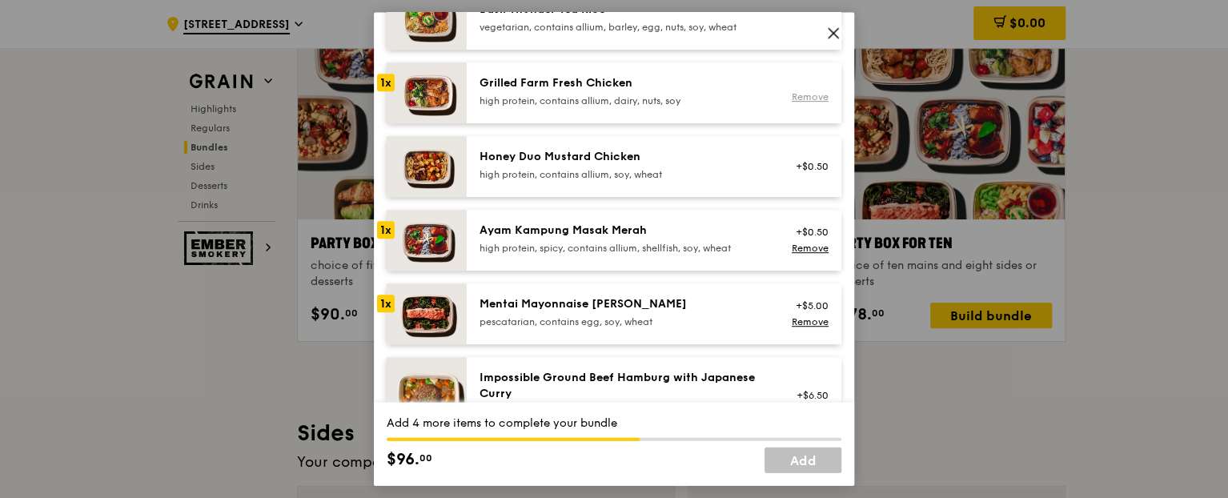
click at [795, 97] on link "Remove" at bounding box center [810, 96] width 37 height 11
click at [801, 323] on link "Remove" at bounding box center [810, 322] width 37 height 11
click at [631, 171] on div "high protein, contains allium, soy, wheat" at bounding box center [623, 175] width 287 height 13
click at [639, 102] on div "high protein, contains allium, dairy, nuts, soy" at bounding box center [623, 101] width 287 height 13
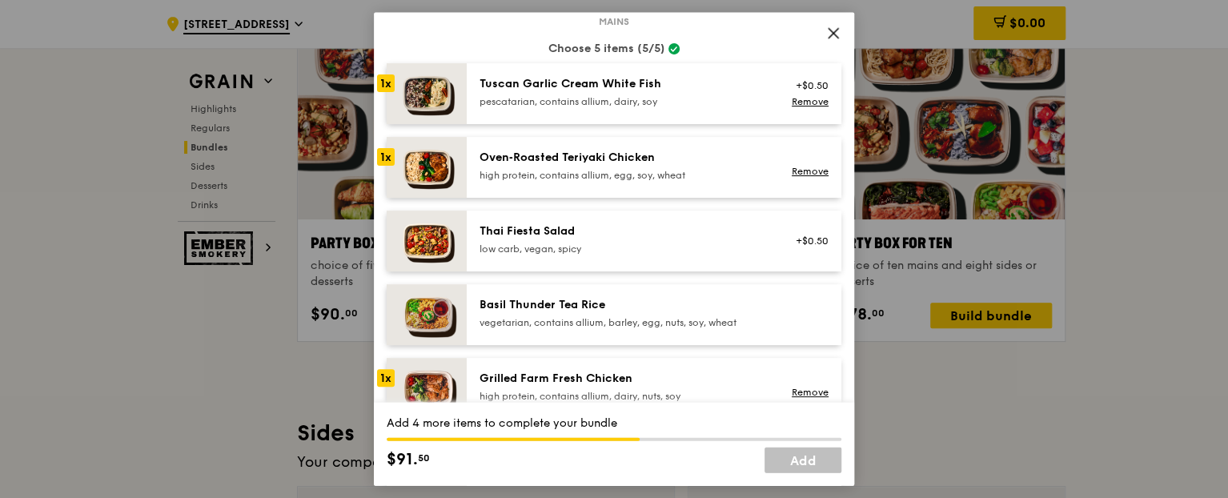
scroll to position [80, 0]
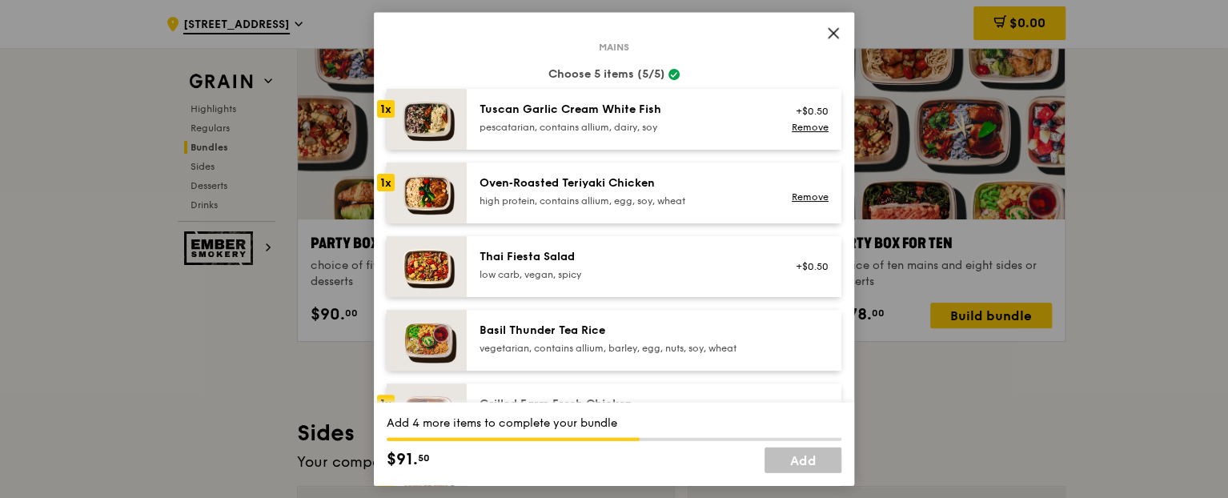
click at [701, 123] on div "pescatarian, contains allium, dairy, soy" at bounding box center [623, 127] width 287 height 13
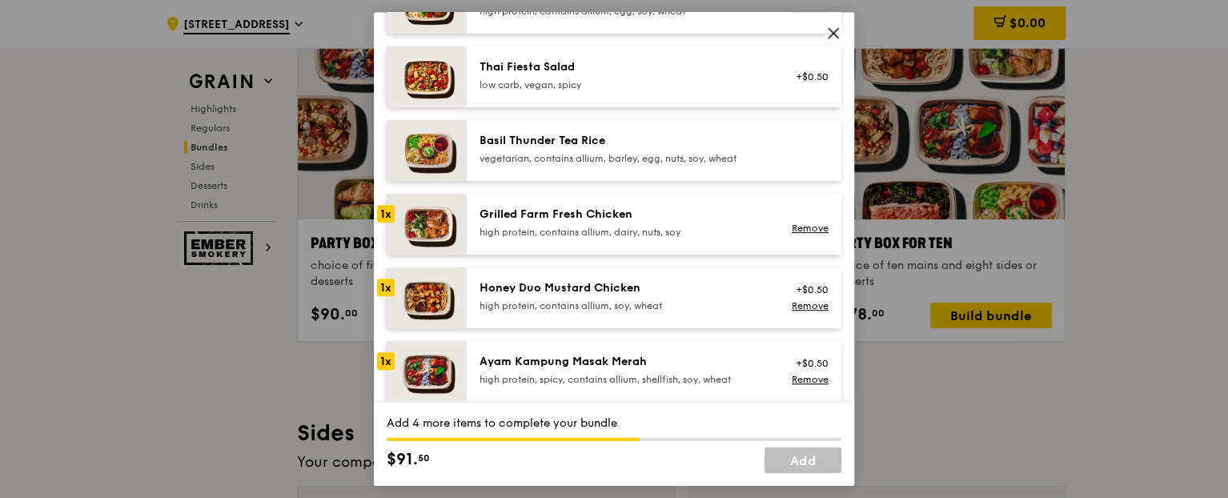
scroll to position [320, 0]
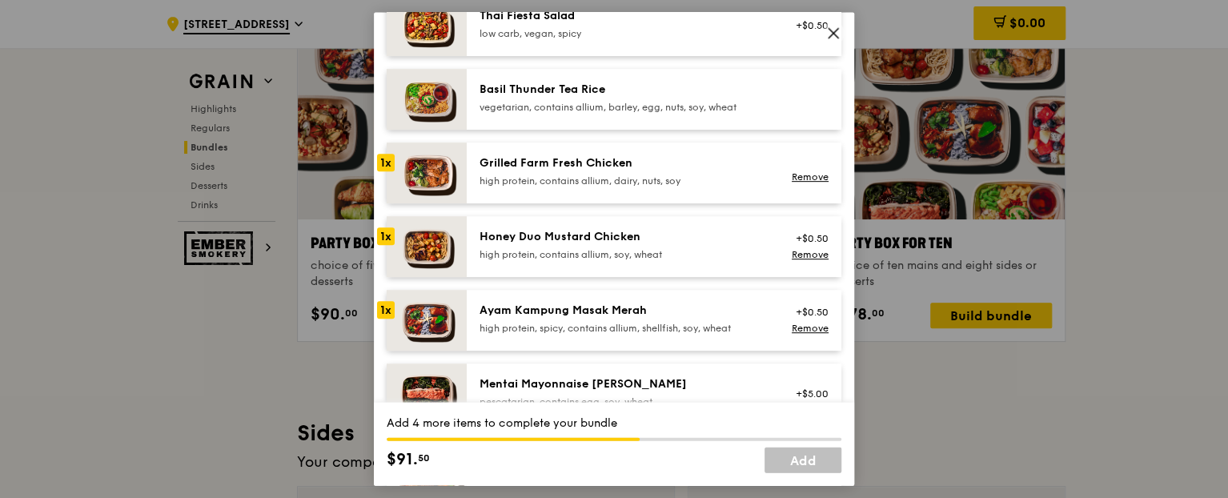
click at [687, 175] on div "high protein, contains allium, dairy, nuts, soy" at bounding box center [623, 181] width 287 height 13
click at [810, 175] on link "Remove" at bounding box center [810, 176] width 37 height 11
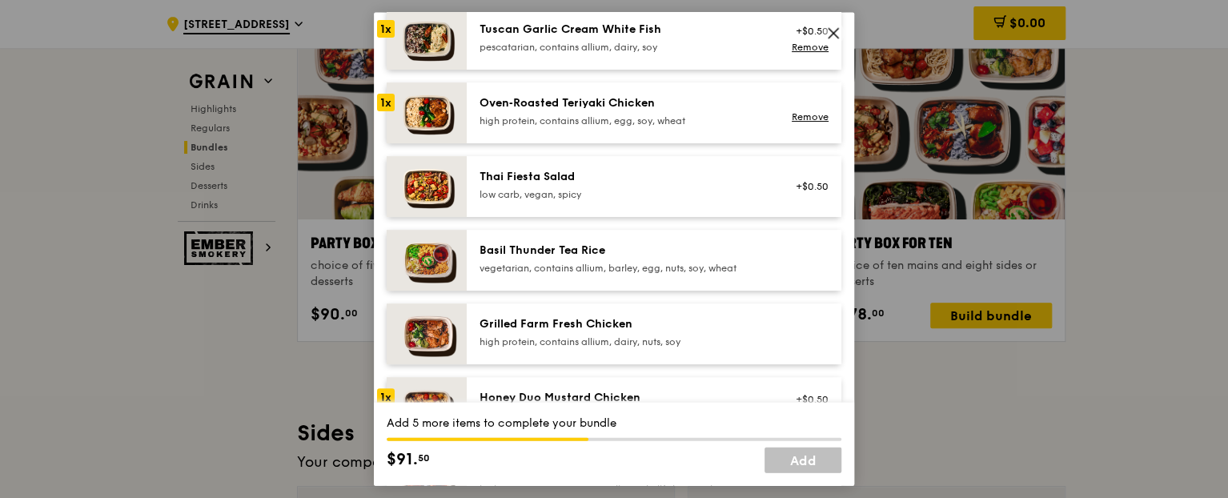
click at [722, 41] on div "pescatarian, contains allium, dairy, soy" at bounding box center [623, 47] width 287 height 13
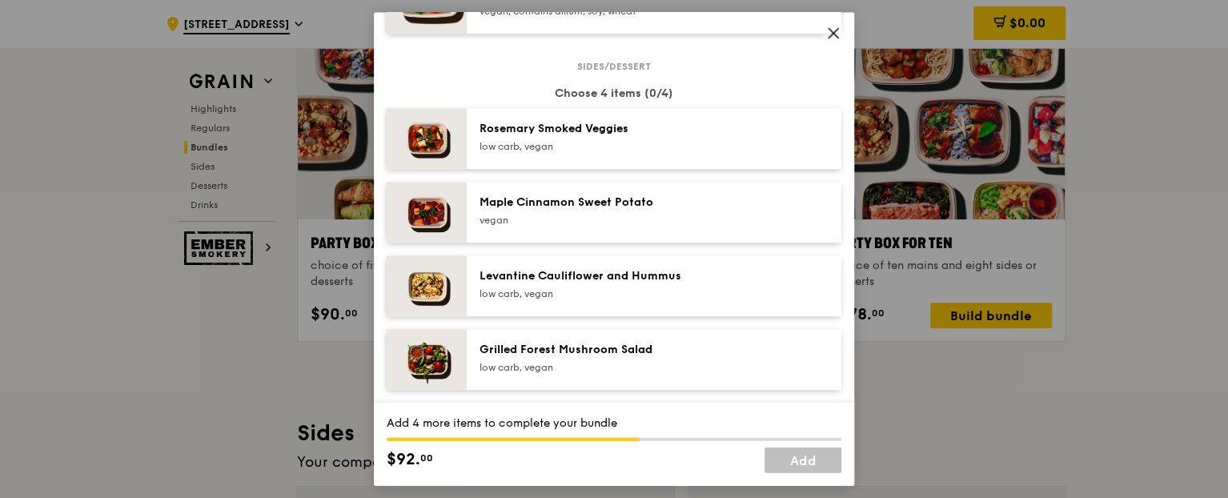
scroll to position [961, 0]
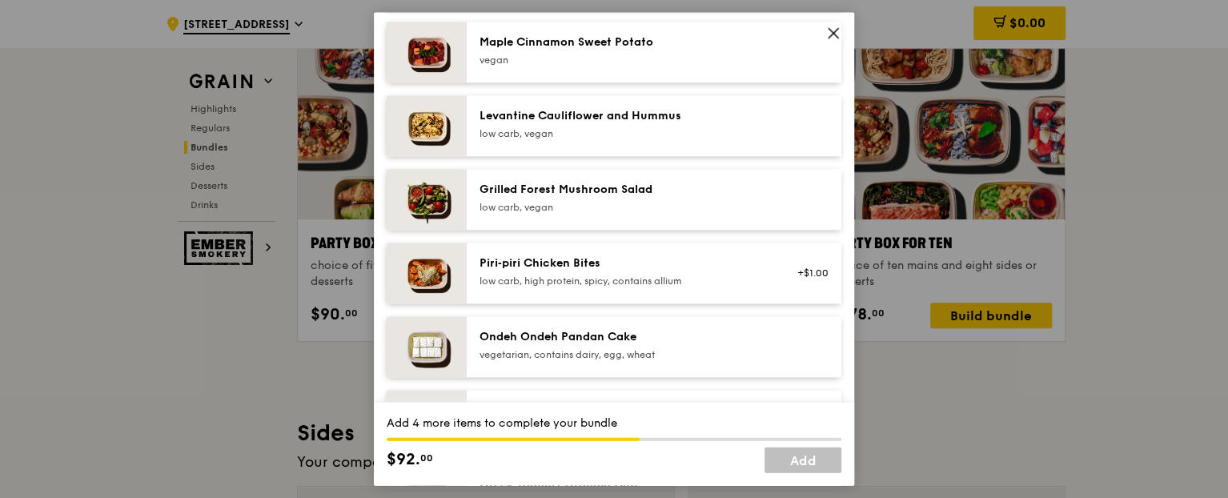
click at [653, 263] on div "Piri‑piri Chicken Bites" at bounding box center [623, 264] width 287 height 16
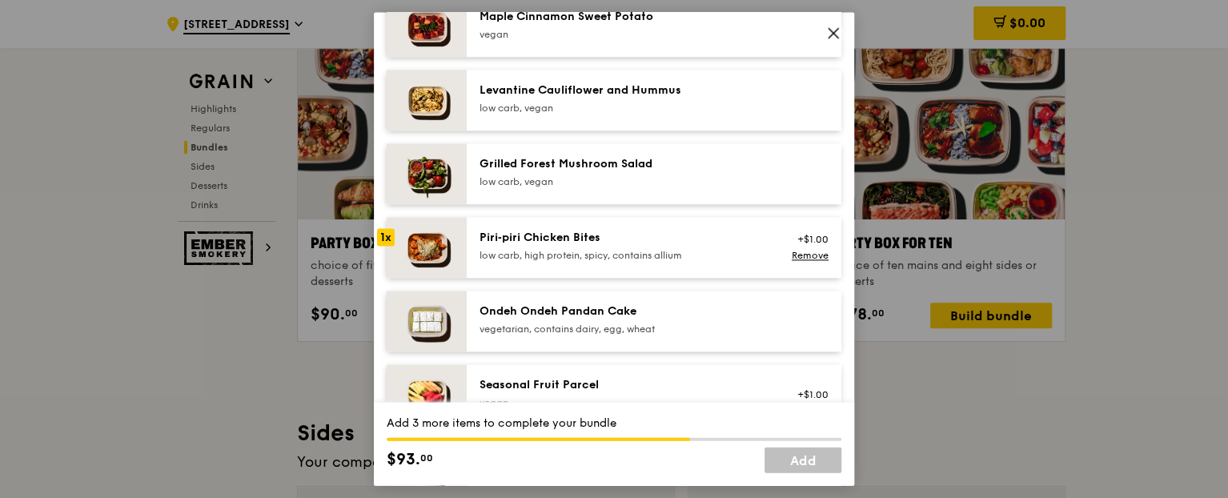
scroll to position [1041, 0]
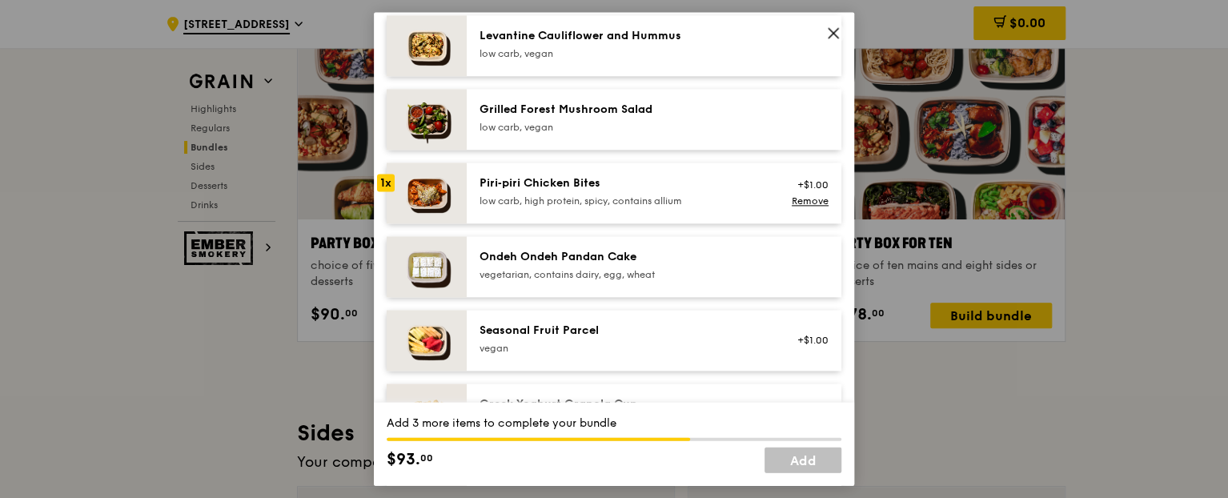
click at [583, 270] on div "vegetarian, contains dairy, egg, wheat" at bounding box center [623, 275] width 287 height 13
click at [622, 125] on div "low carb, vegan" at bounding box center [623, 128] width 287 height 13
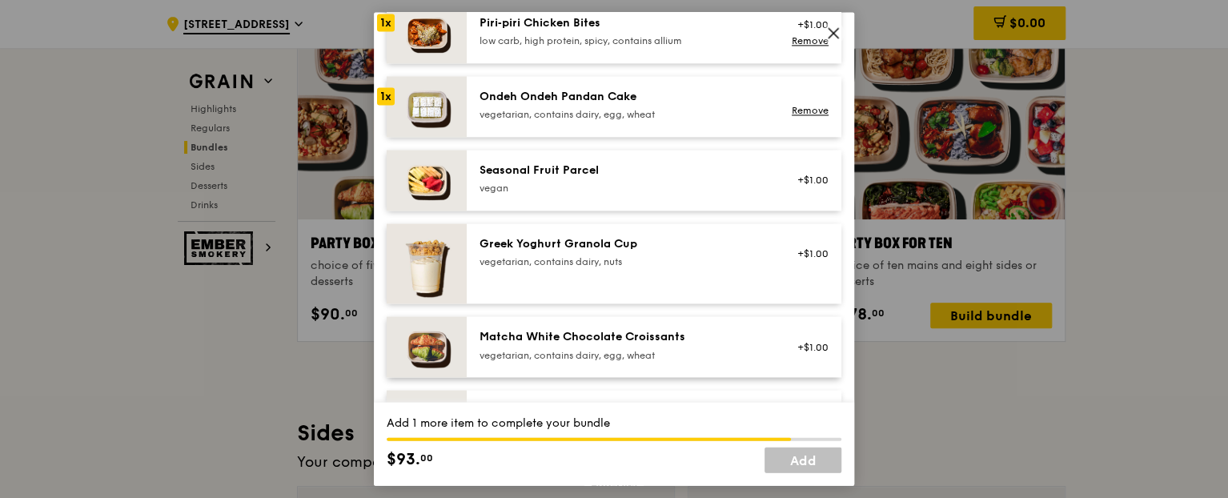
scroll to position [1361, 0]
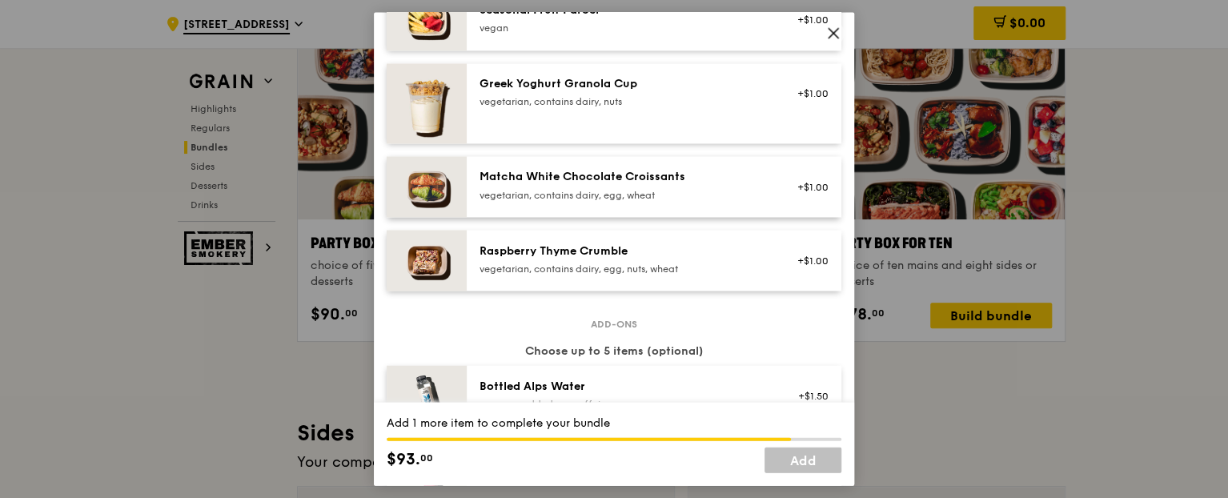
click at [604, 263] on div "vegetarian, contains dairy, egg, nuts, wheat" at bounding box center [623, 269] width 287 height 13
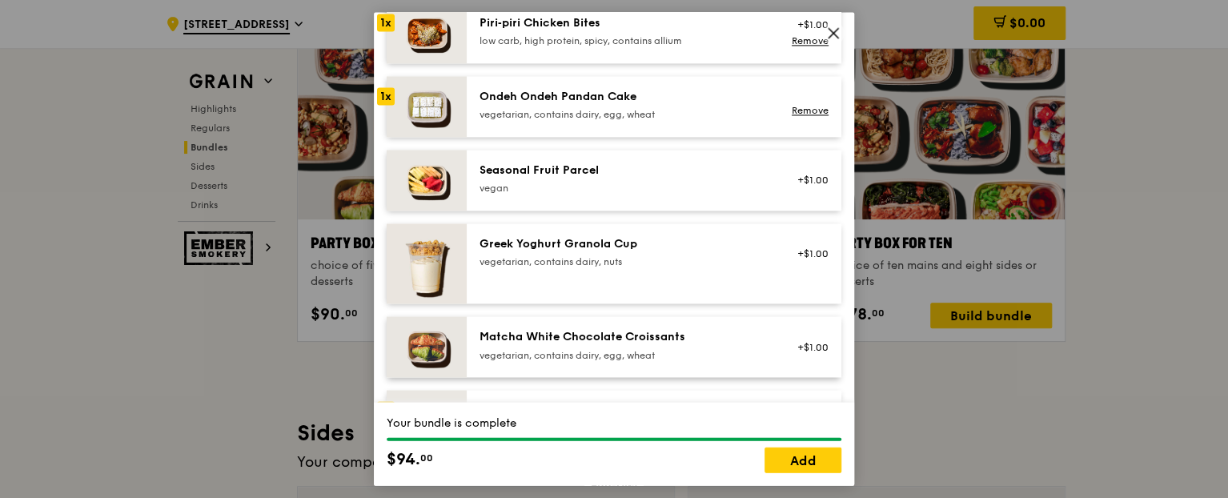
scroll to position [1281, 0]
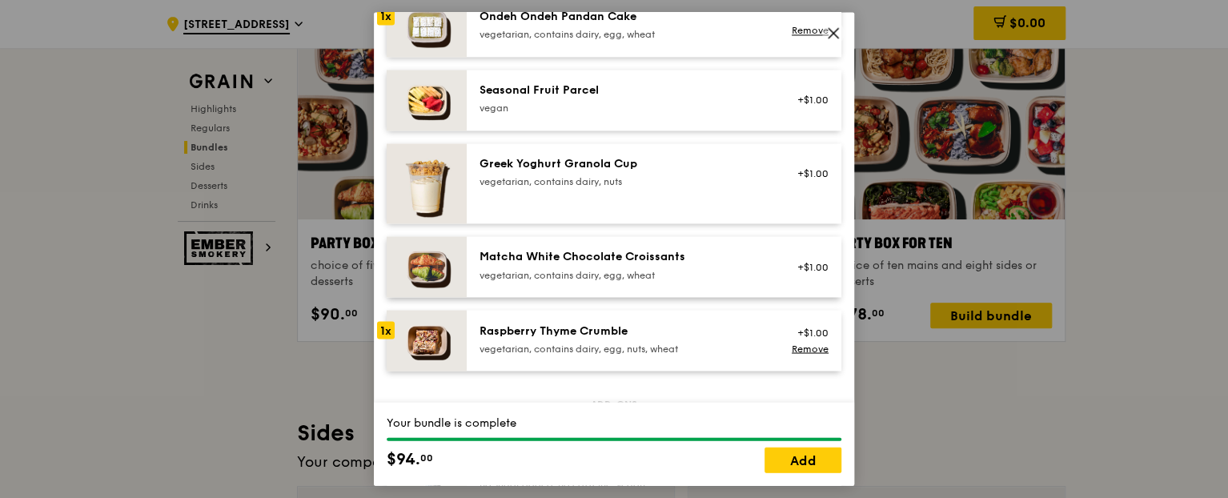
click at [601, 327] on div "Raspberry Thyme Crumble" at bounding box center [623, 331] width 287 height 16
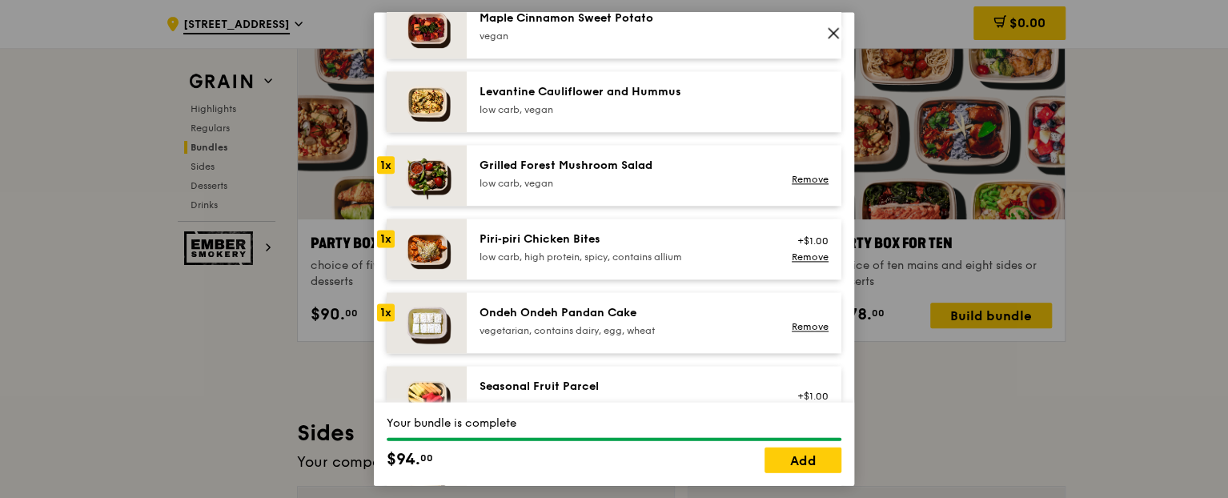
scroll to position [961, 0]
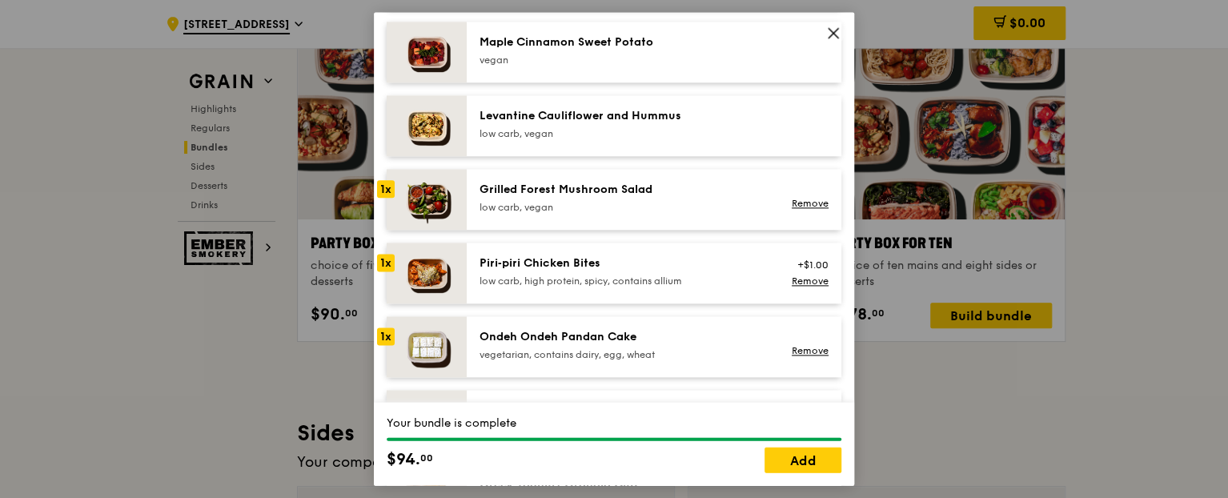
click at [617, 66] on div "Maple Cinnamon Sweet Potato [GEOGRAPHIC_DATA]" at bounding box center [623, 52] width 307 height 35
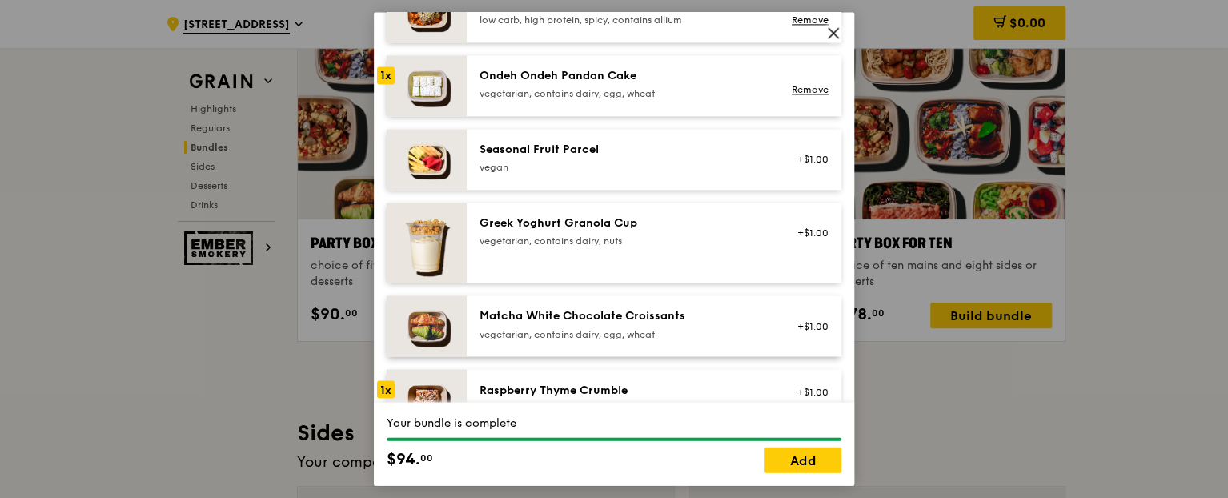
scroll to position [1281, 0]
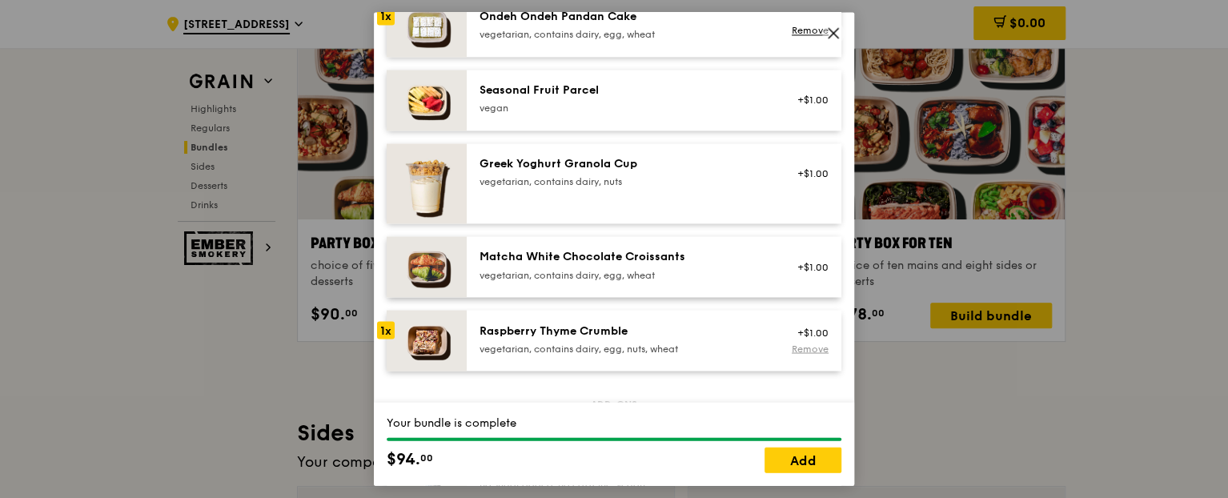
click at [806, 350] on link "Remove" at bounding box center [810, 349] width 37 height 11
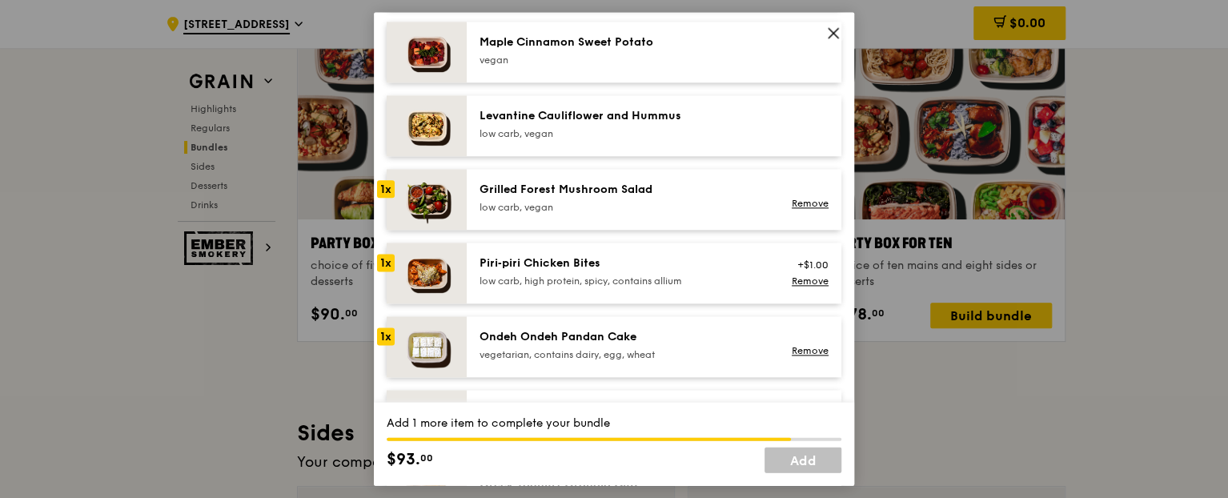
scroll to position [881, 0]
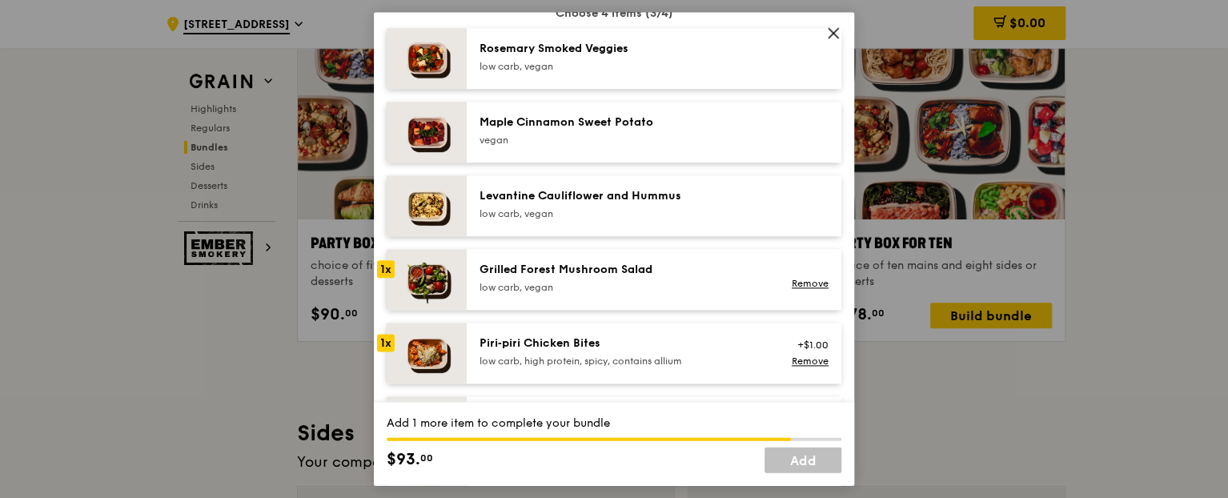
click at [603, 66] on div "low carb, vegan" at bounding box center [623, 67] width 287 height 13
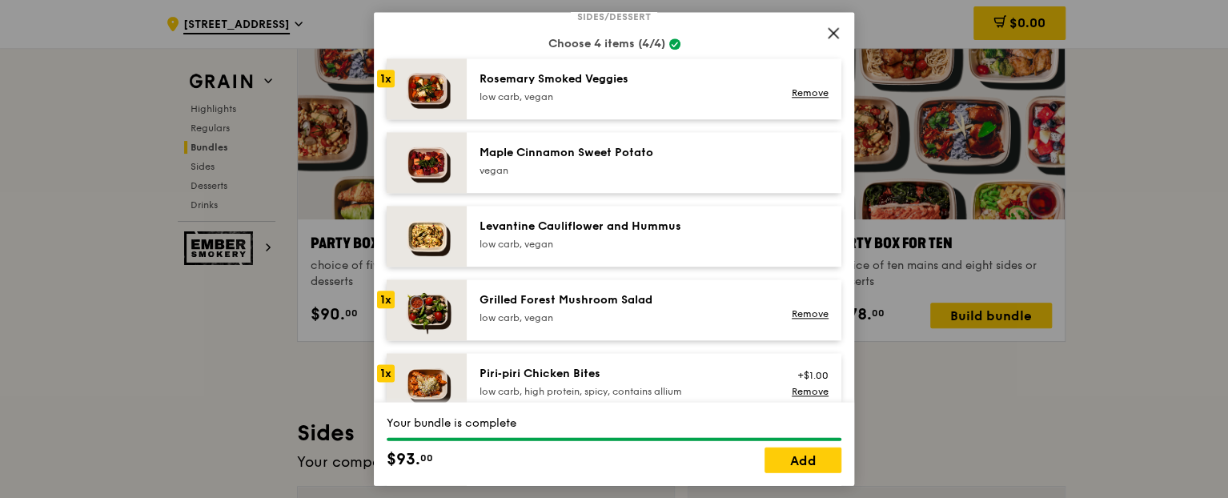
scroll to position [801, 0]
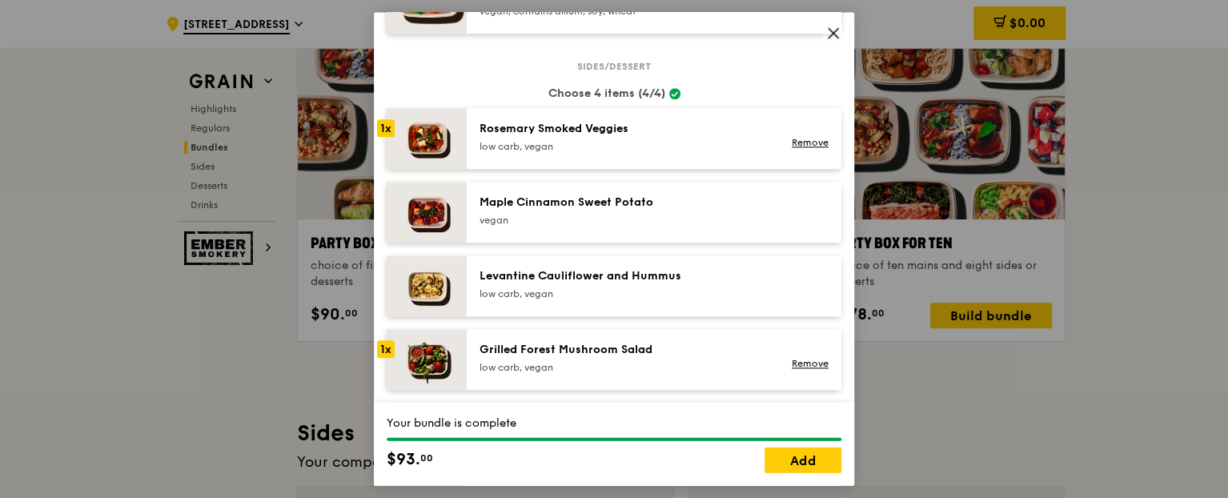
click at [585, 211] on div "Maple Cinnamon Sweet Potato [GEOGRAPHIC_DATA]" at bounding box center [623, 211] width 287 height 32
click at [796, 139] on link "Remove" at bounding box center [810, 142] width 37 height 11
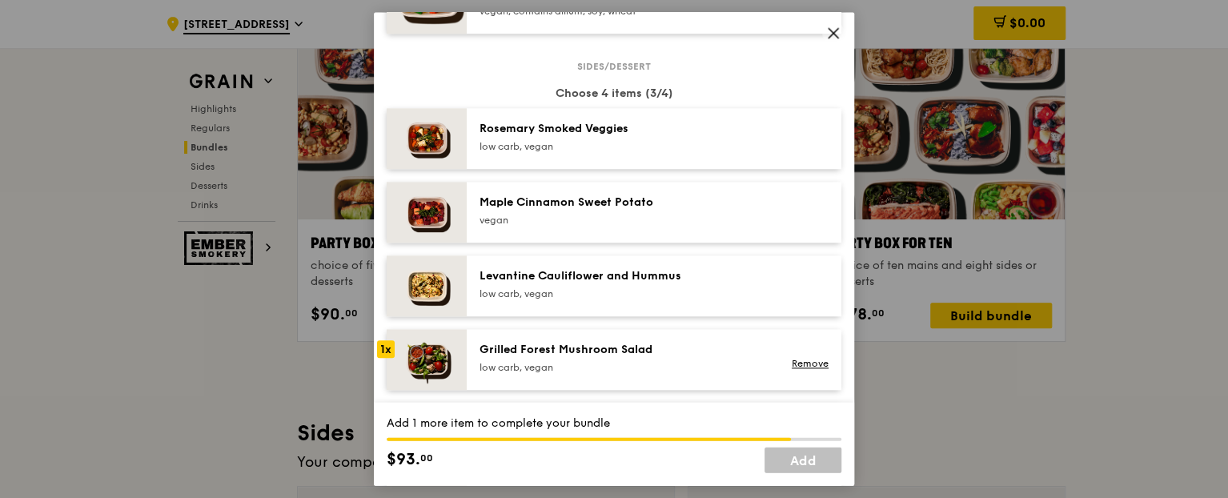
click at [664, 209] on div "Maple Cinnamon Sweet Potato" at bounding box center [623, 203] width 287 height 16
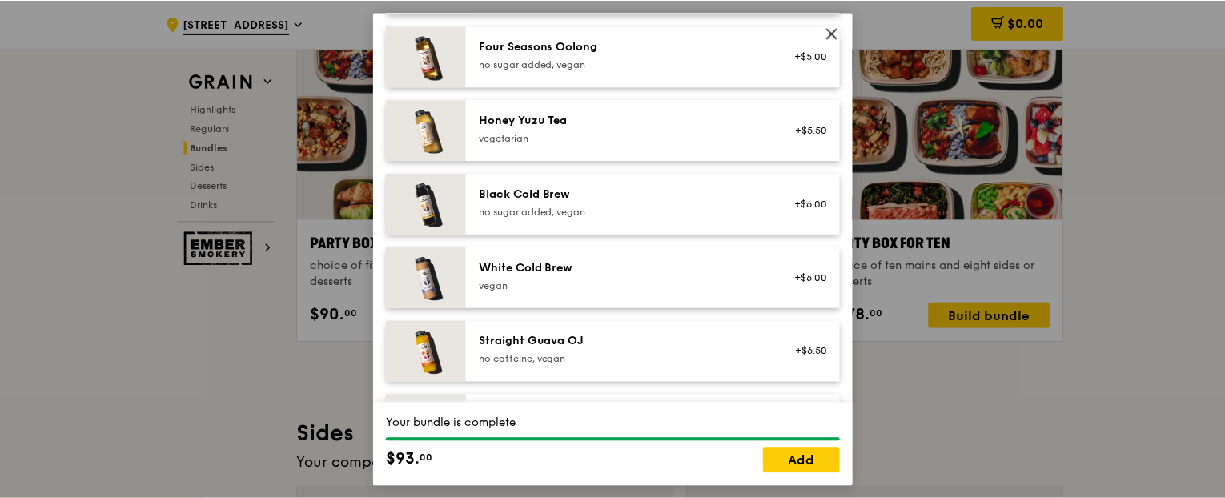
scroll to position [1987, 0]
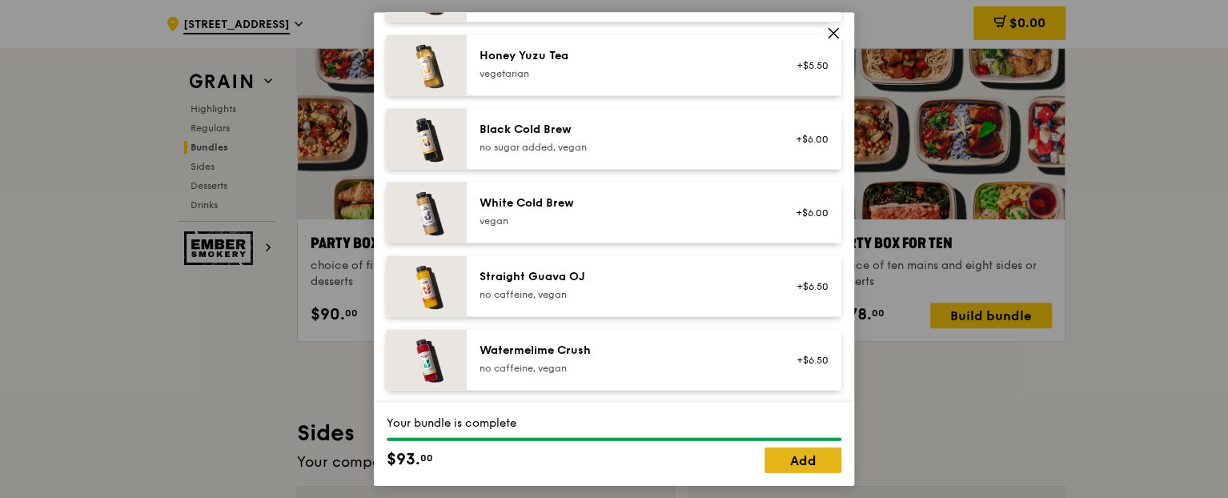
click at [815, 464] on link "Add" at bounding box center [803, 460] width 77 height 26
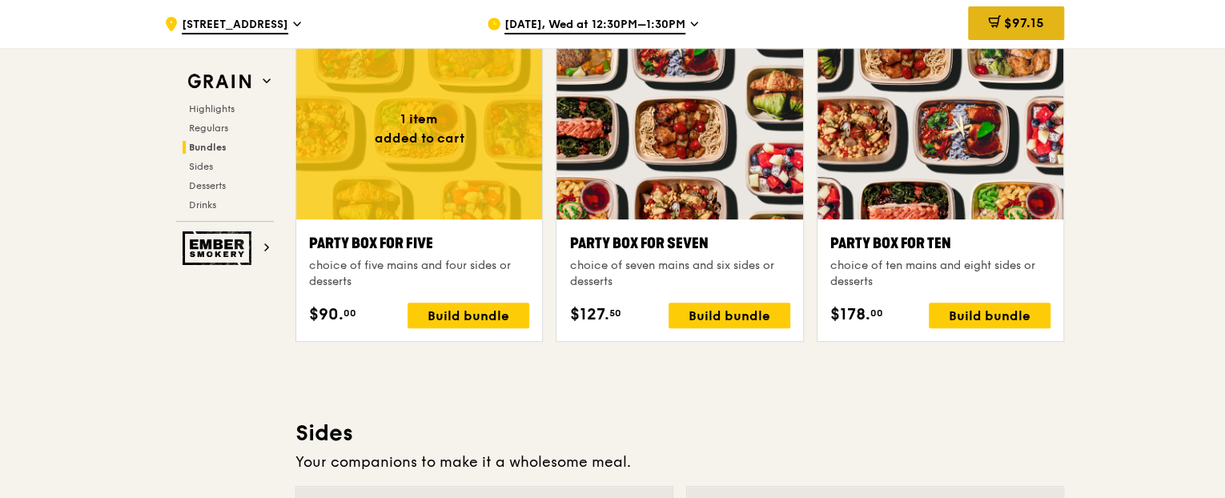
click at [1006, 26] on span "$97.15" at bounding box center [1024, 22] width 40 height 15
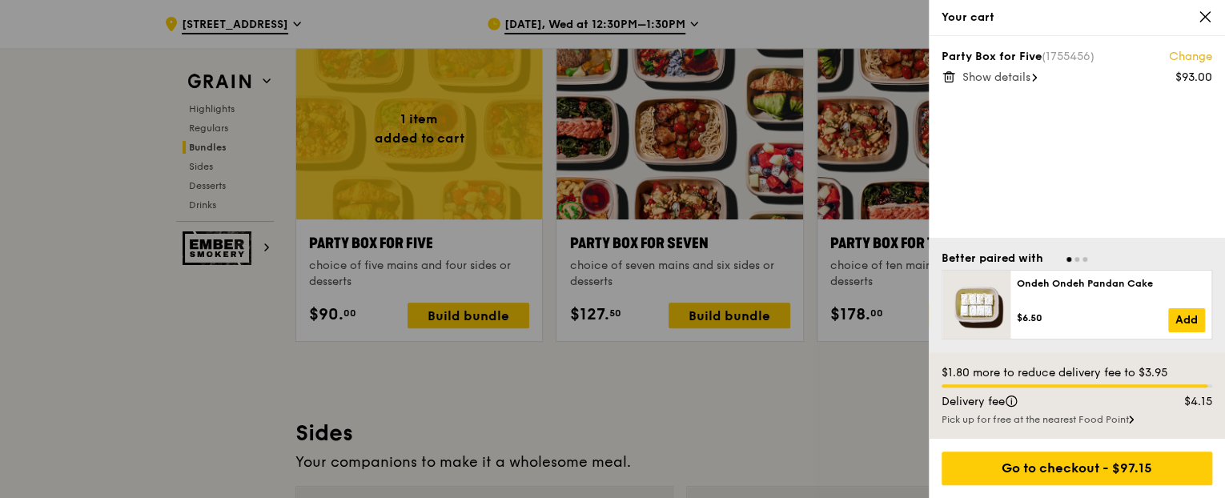
click at [985, 71] on span "Show details" at bounding box center [996, 77] width 68 height 14
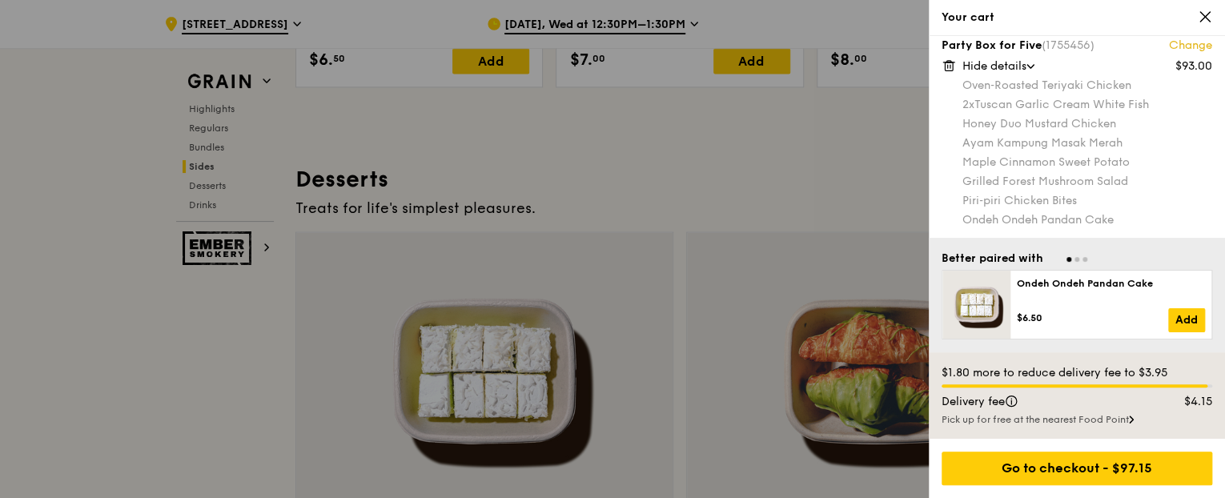
scroll to position [4574, 0]
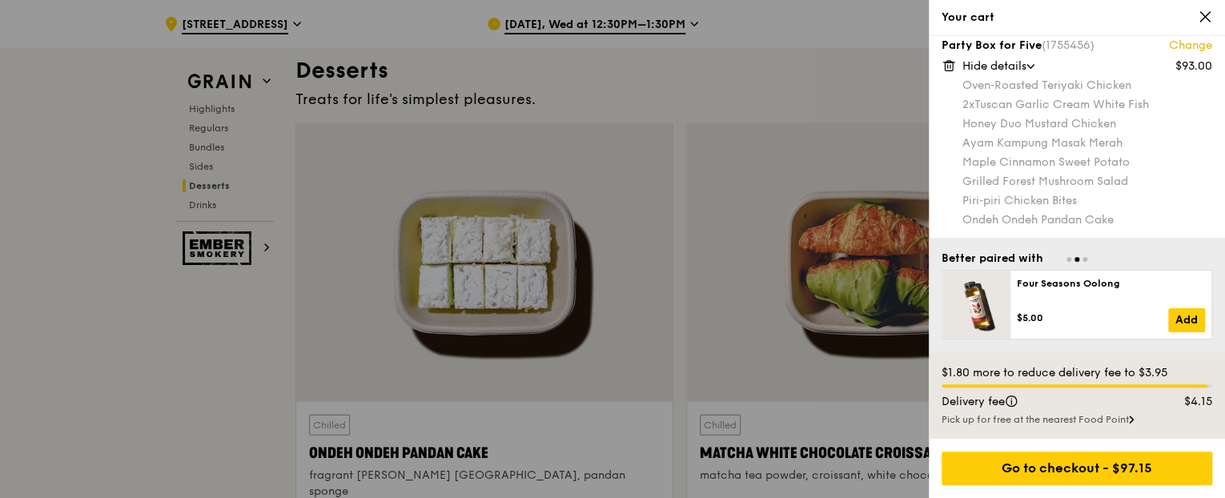
click at [1125, 420] on div "Pick up for free at the nearest Food Point" at bounding box center [1077, 419] width 271 height 13
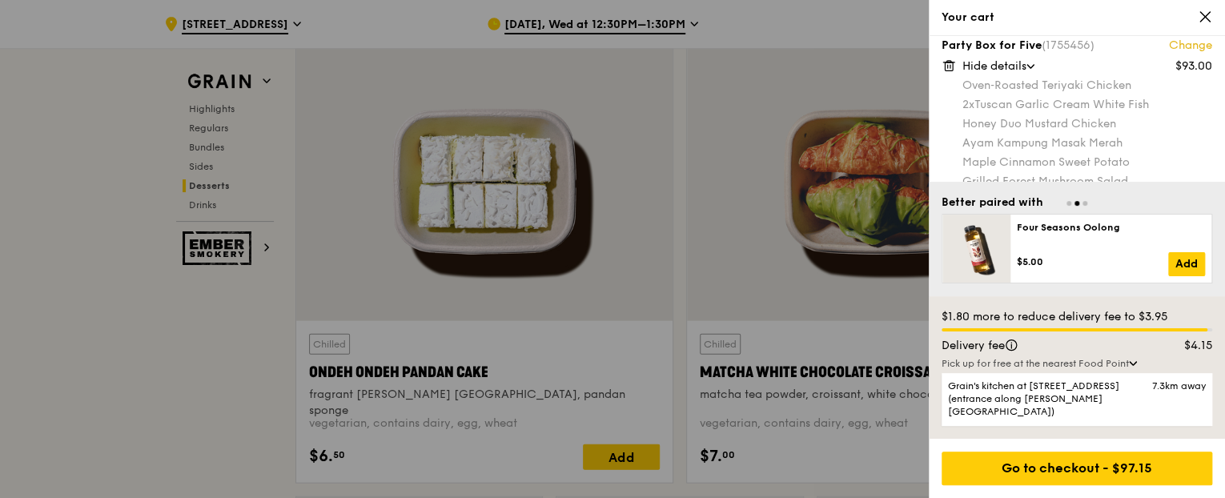
scroll to position [4814, 0]
